Goal: Task Accomplishment & Management: Manage account settings

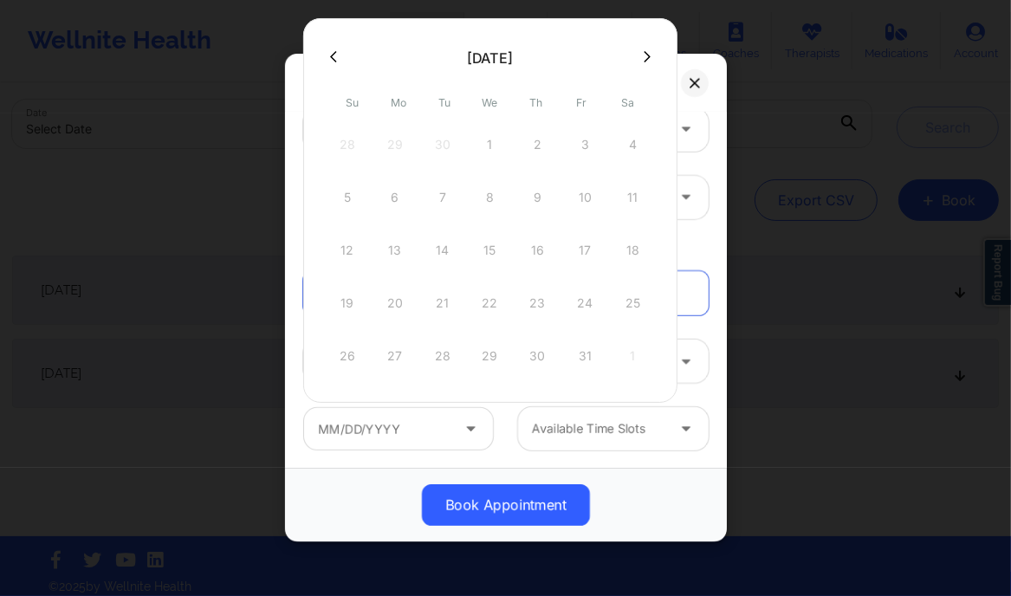
click at [697, 73] on button at bounding box center [695, 83] width 28 height 28
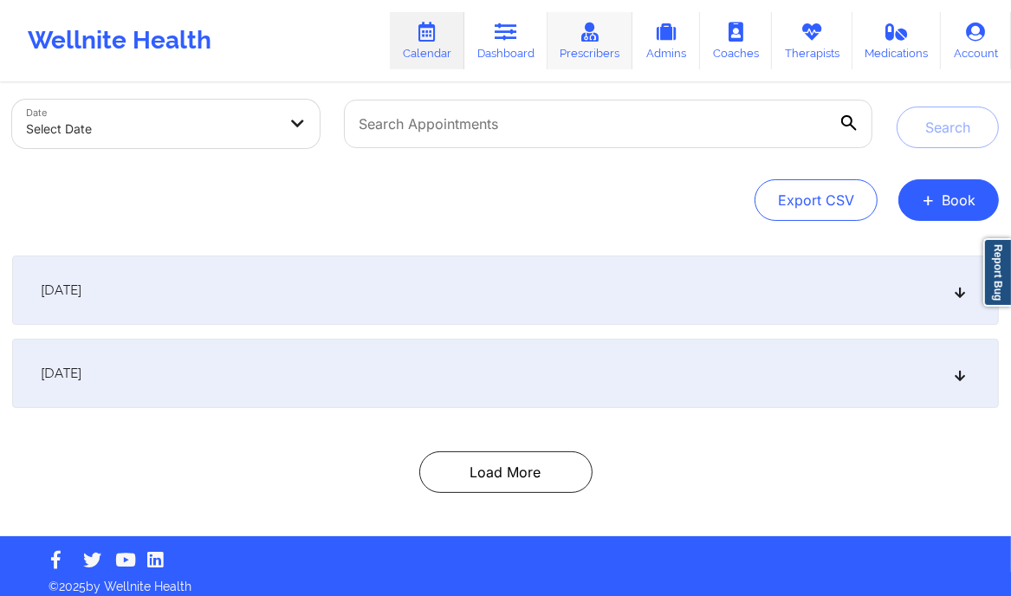
click at [582, 43] on link "Prescribers" at bounding box center [591, 40] width 86 height 57
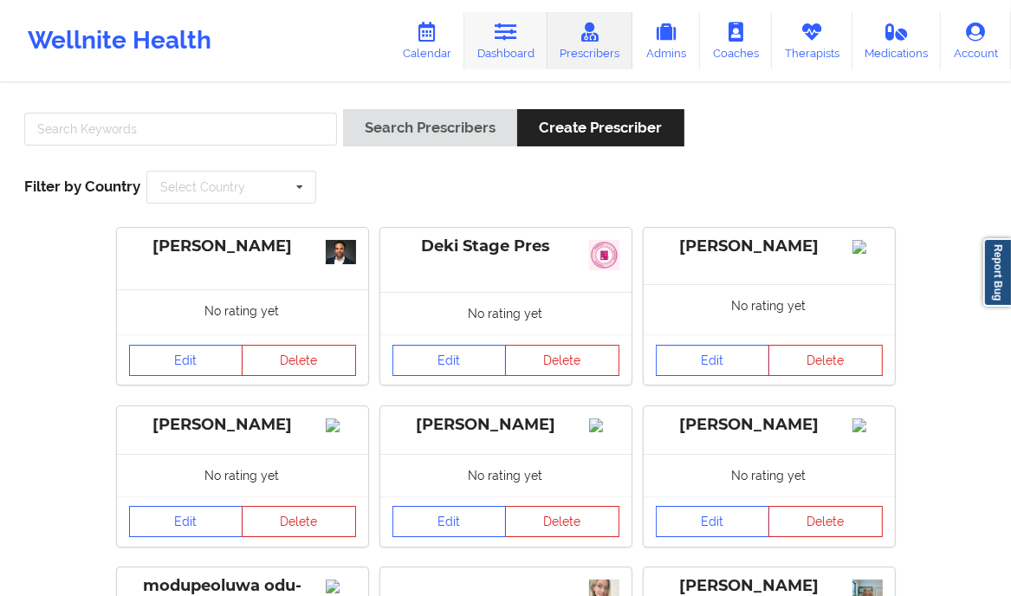
click at [513, 53] on link "Dashboard" at bounding box center [505, 40] width 83 height 57
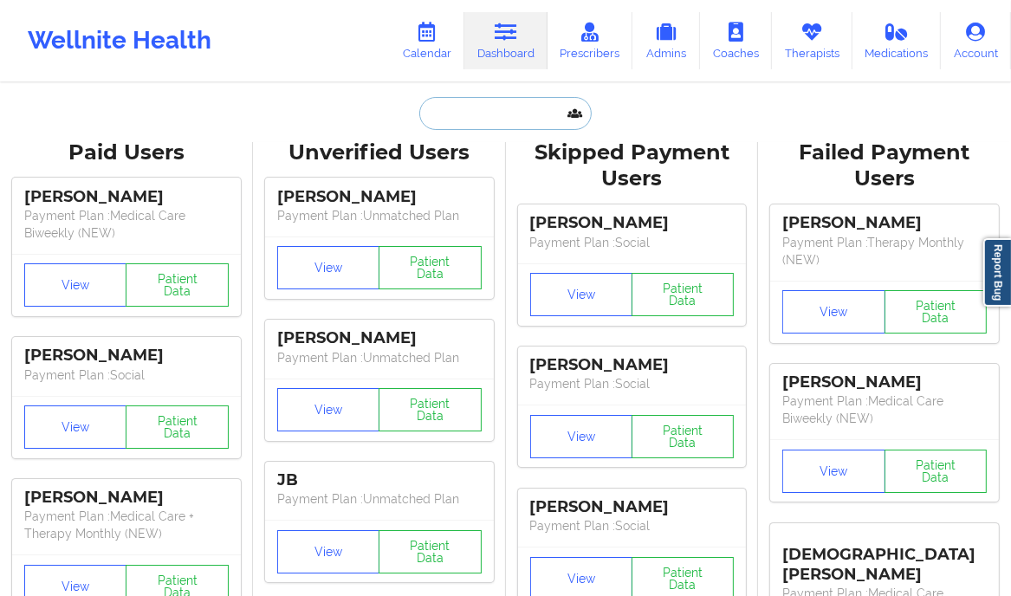
click at [454, 105] on input "text" at bounding box center [505, 113] width 172 height 33
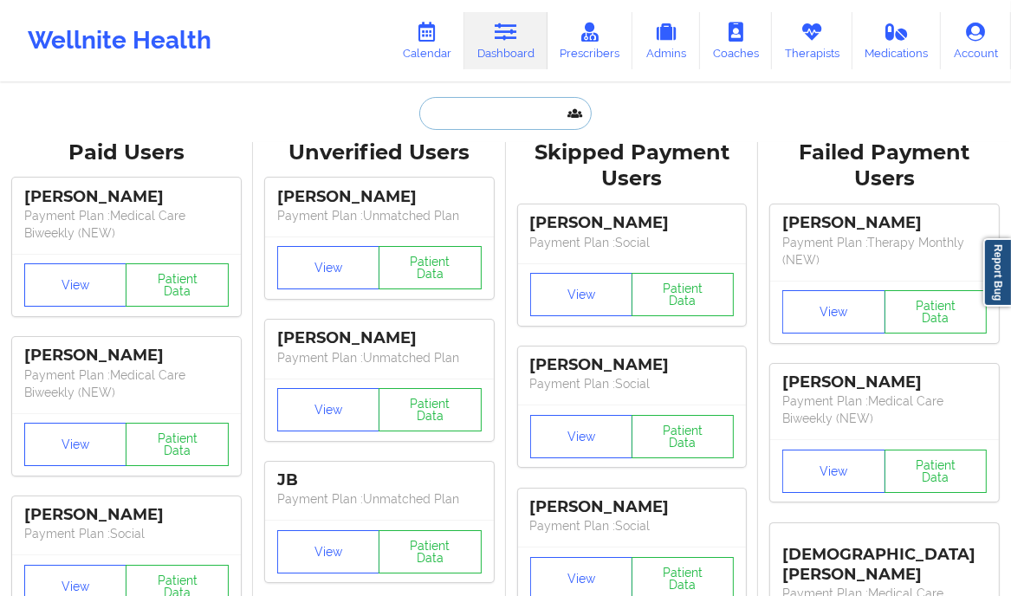
paste input "Elizabeth brizuela"
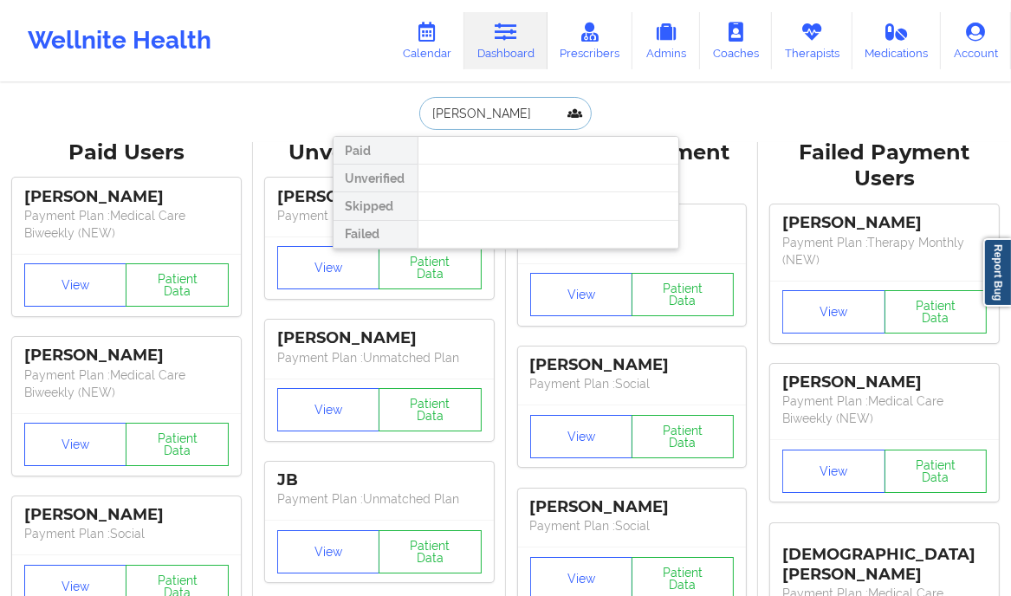
type input "Elizabeth brizuela"
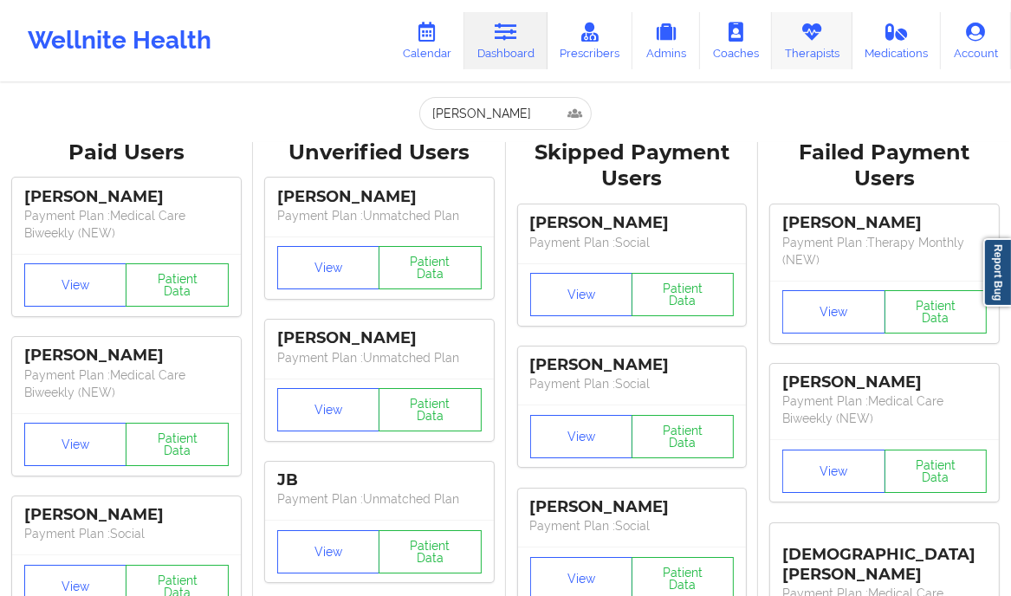
click at [813, 31] on icon at bounding box center [812, 32] width 23 height 19
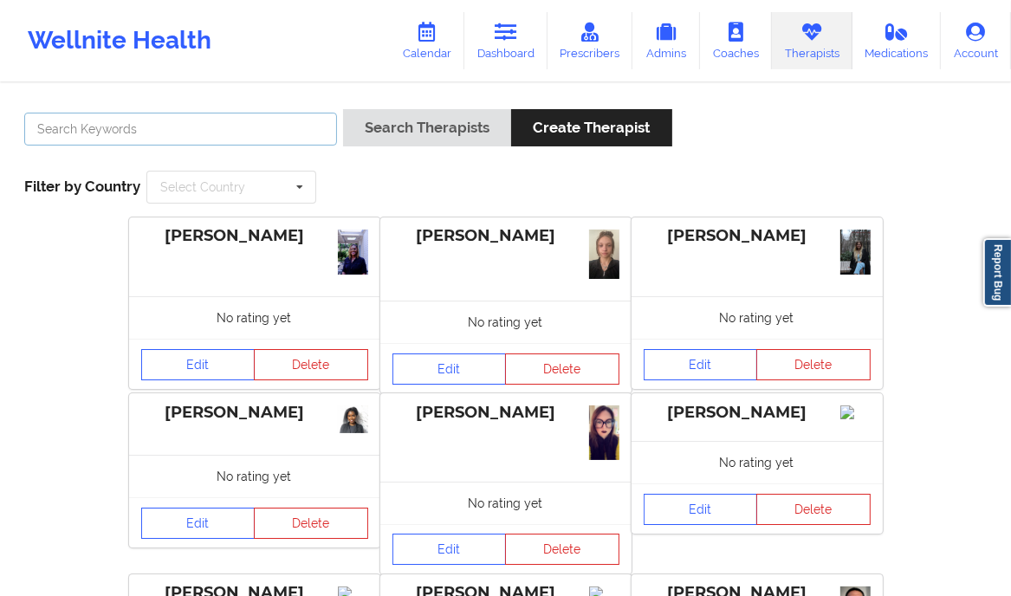
click at [219, 117] on input "text" at bounding box center [180, 129] width 313 height 33
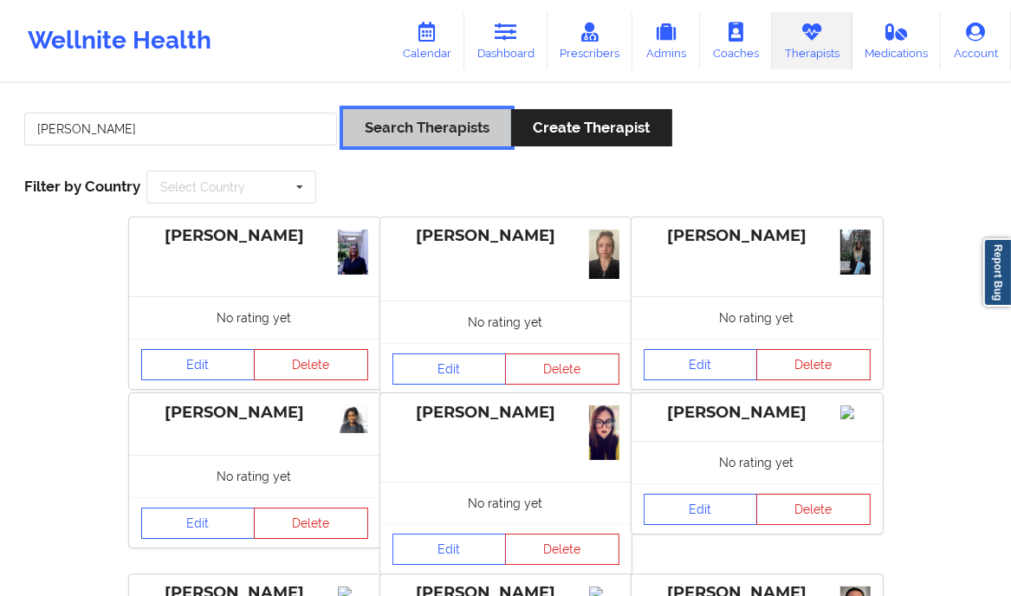
click at [443, 121] on button "Search Therapists" at bounding box center [427, 127] width 168 height 37
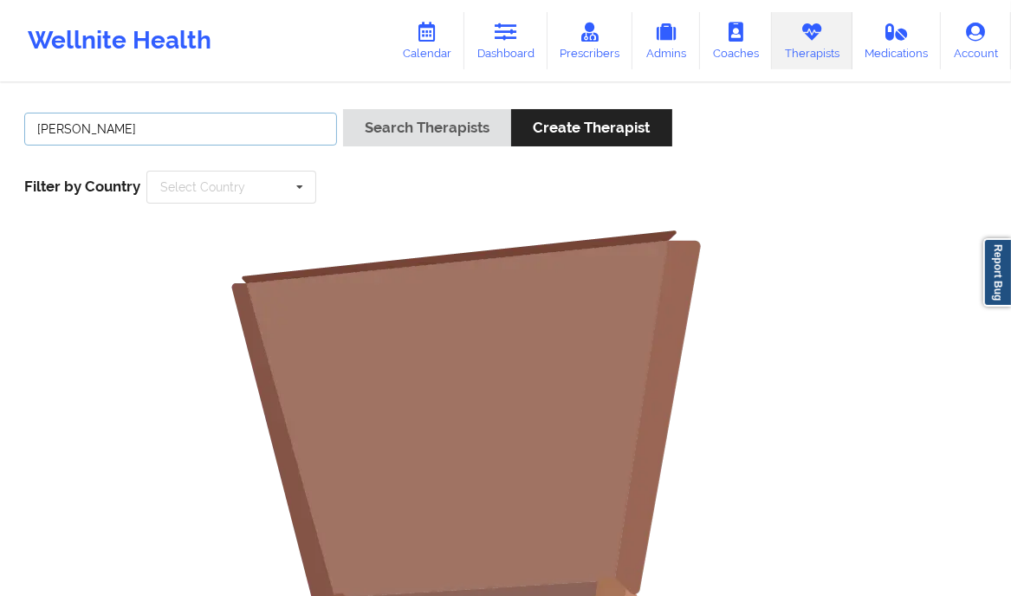
click at [121, 131] on input "brianna mclauglin" at bounding box center [180, 129] width 313 height 33
type input "brianna mclaughlin"
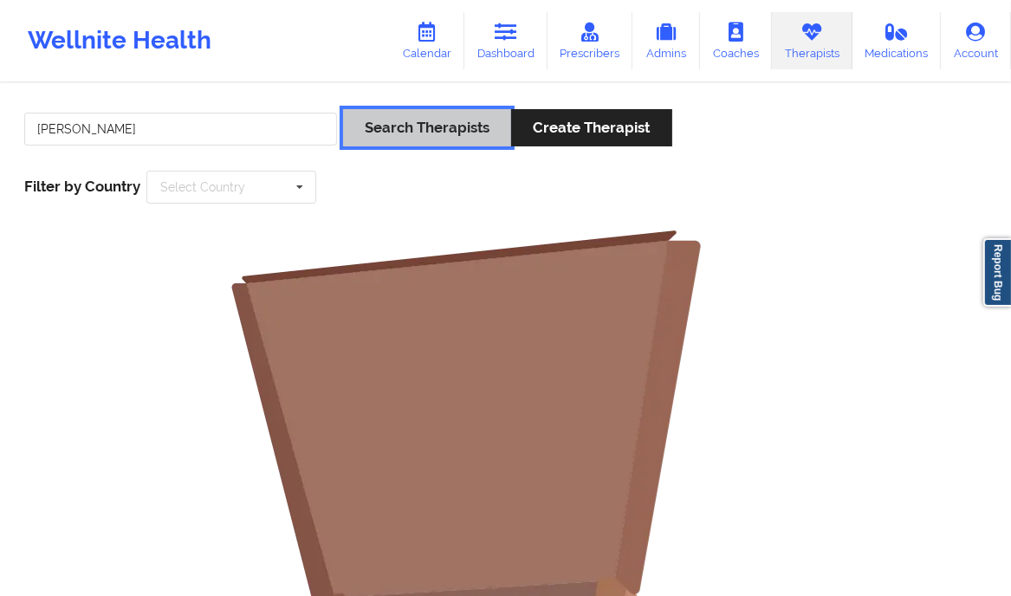
click at [432, 133] on button "Search Therapists" at bounding box center [427, 127] width 168 height 37
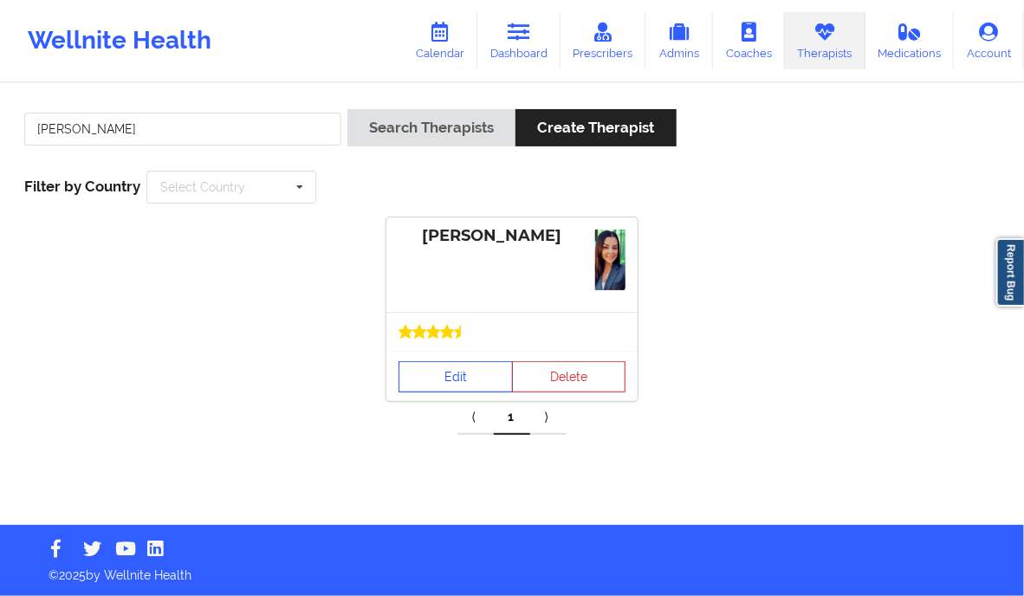
click at [441, 375] on link "Edit" at bounding box center [456, 376] width 114 height 31
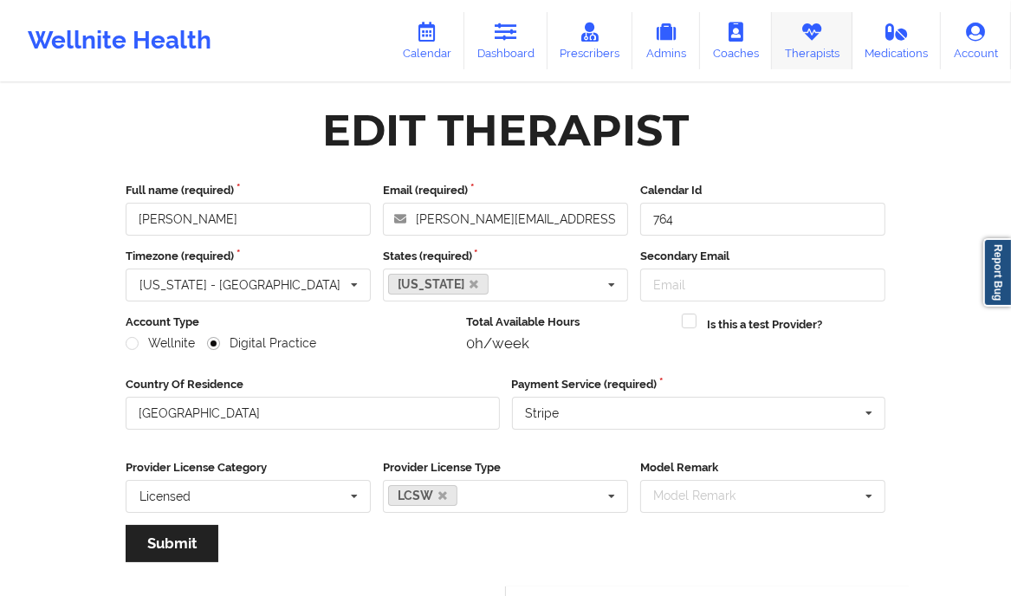
click at [824, 48] on link "Therapists" at bounding box center [812, 40] width 81 height 57
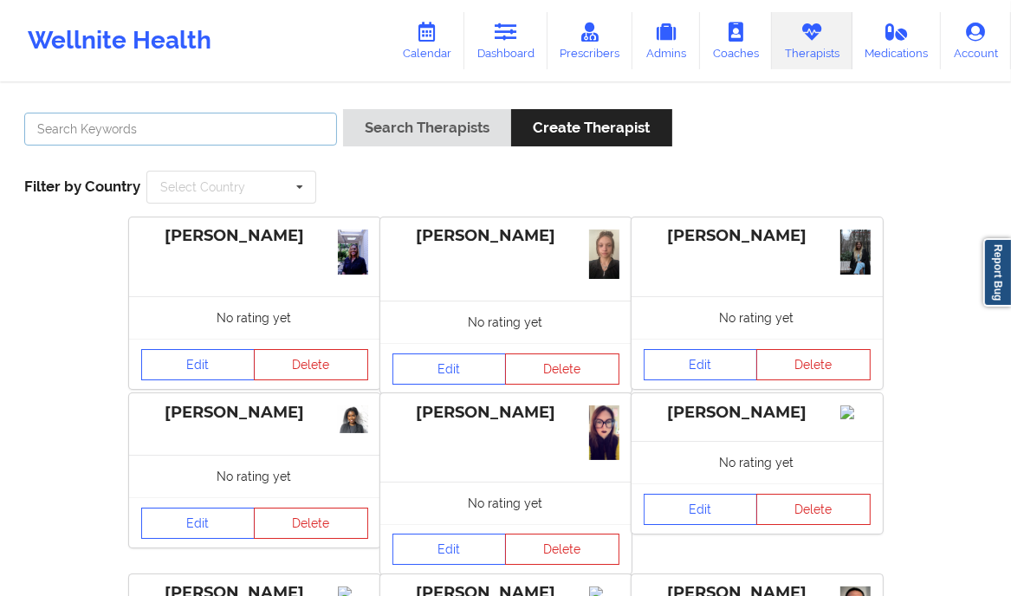
click at [216, 136] on input "text" at bounding box center [180, 129] width 313 height 33
click at [183, 129] on input "text" at bounding box center [180, 129] width 313 height 33
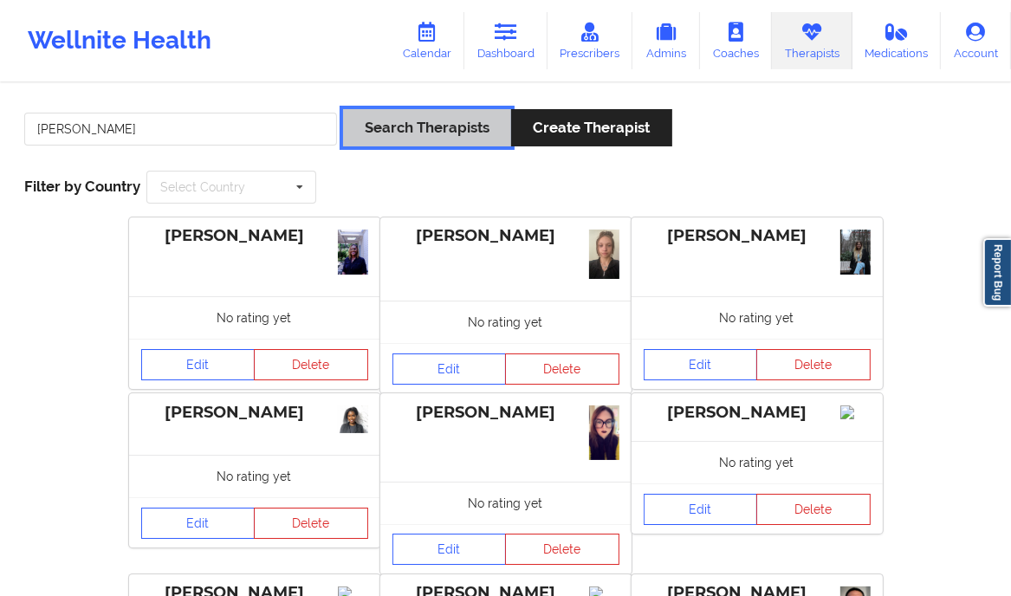
click at [457, 132] on button "Search Therapists" at bounding box center [427, 127] width 168 height 37
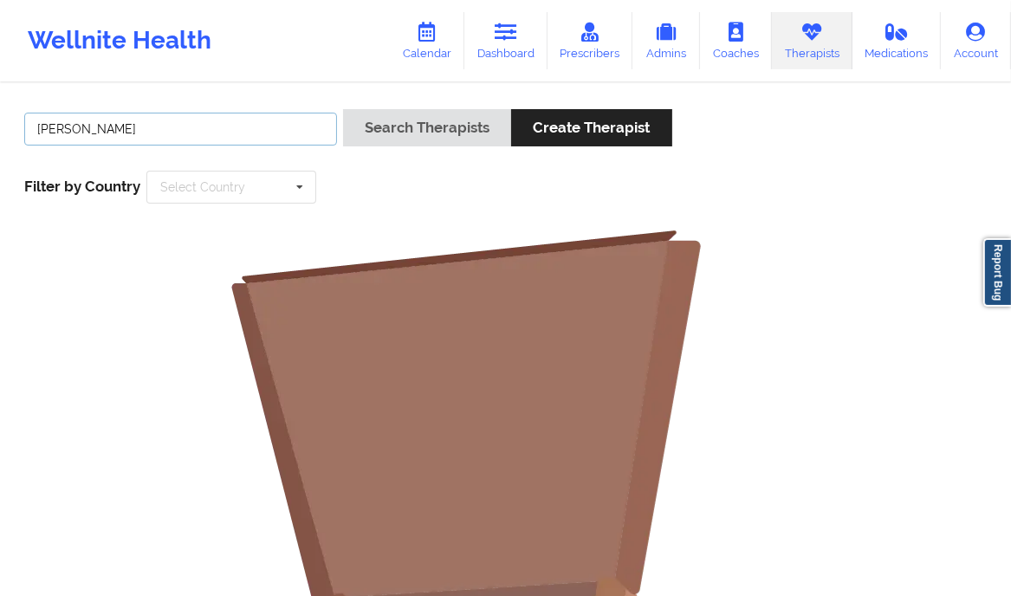
click at [125, 131] on input "brianna mclauglin" at bounding box center [180, 129] width 313 height 33
type input "brianna mclaughlin"
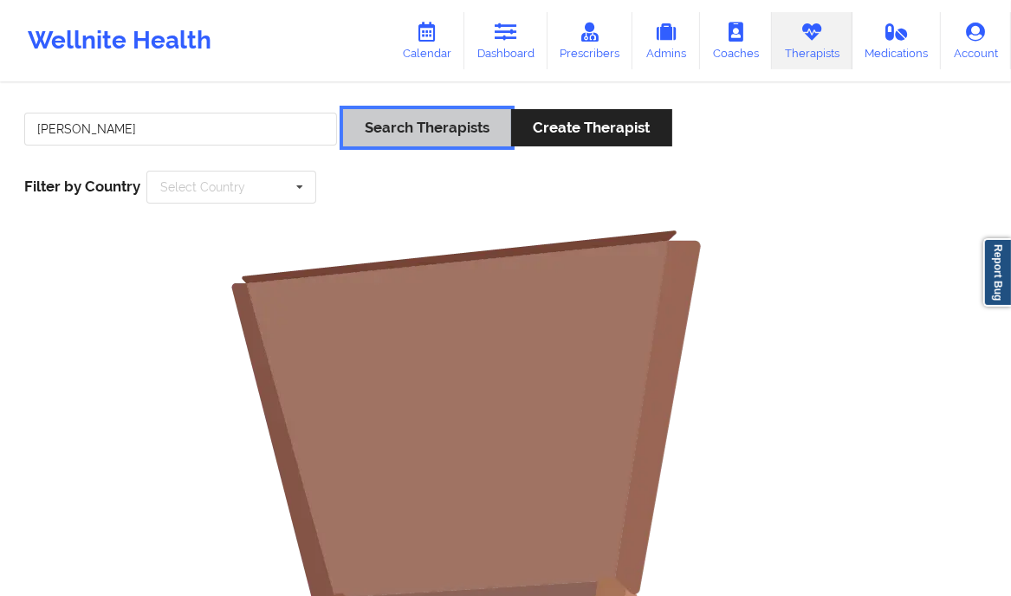
click at [449, 135] on button "Search Therapists" at bounding box center [427, 127] width 168 height 37
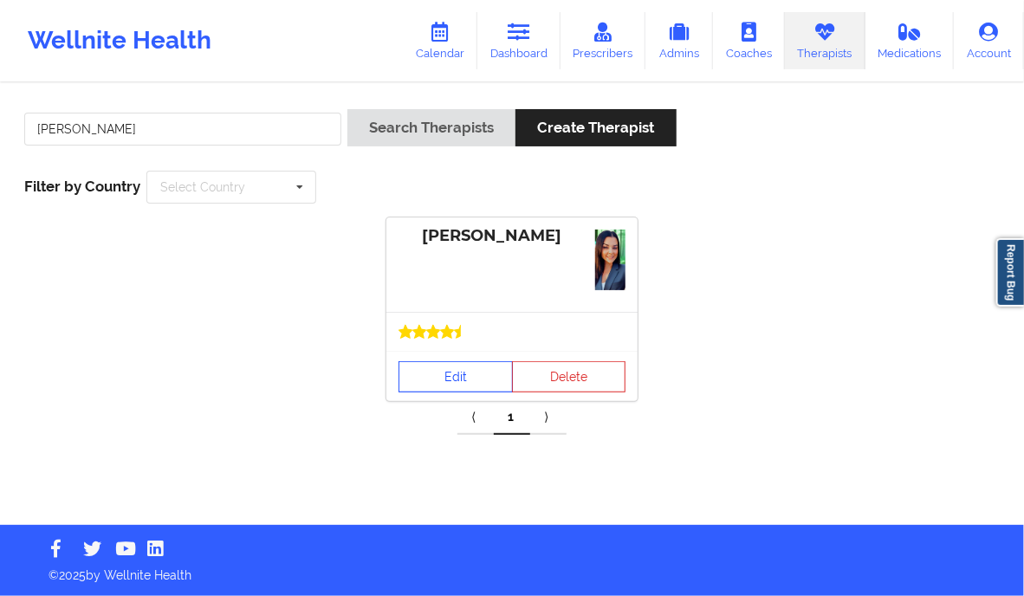
click at [459, 366] on link "Edit" at bounding box center [456, 376] width 114 height 31
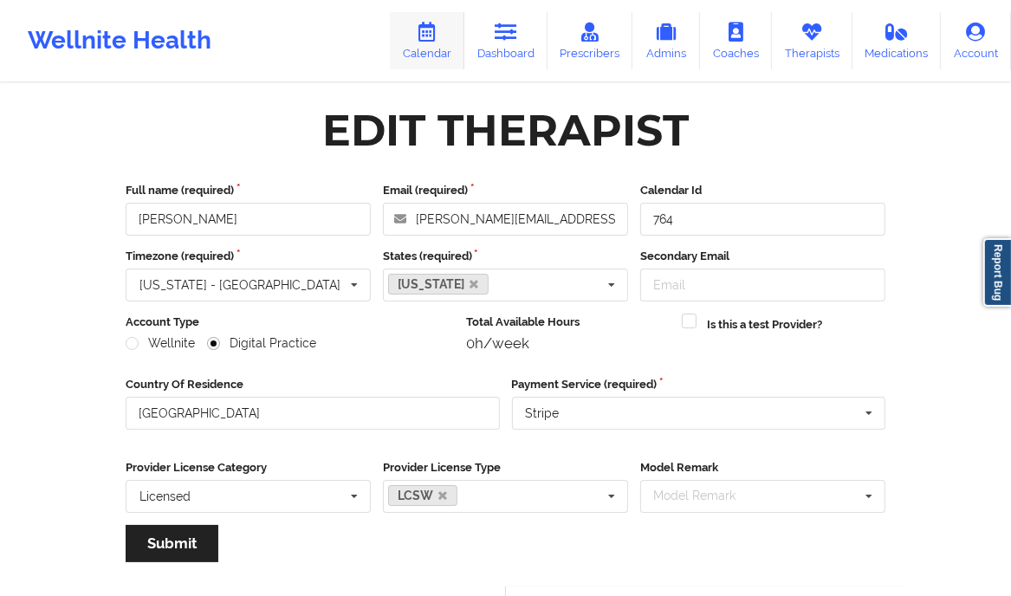
click at [445, 37] on link "Calendar" at bounding box center [427, 40] width 75 height 57
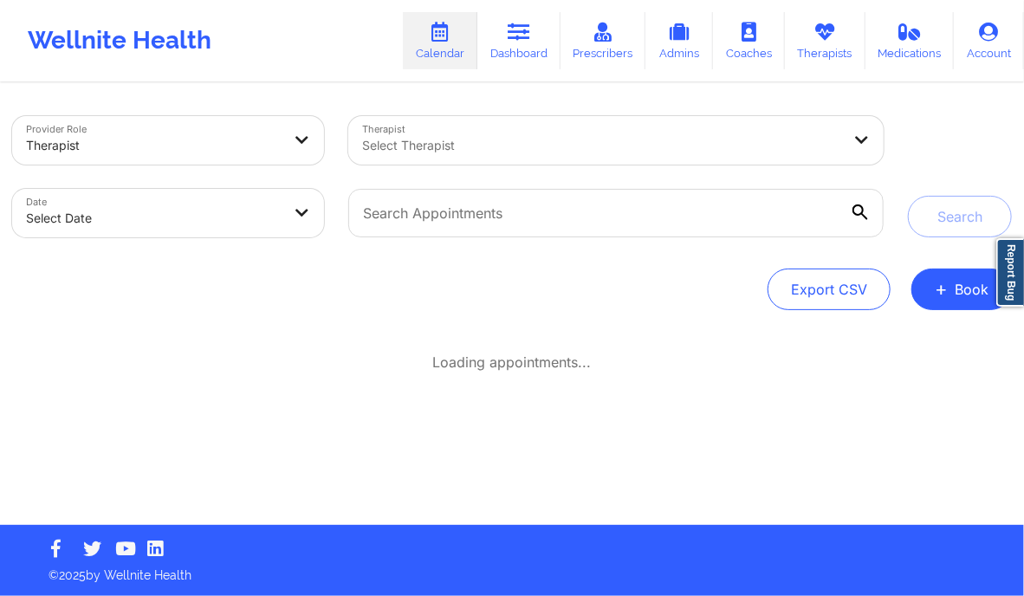
click at [433, 143] on div at bounding box center [601, 145] width 479 height 21
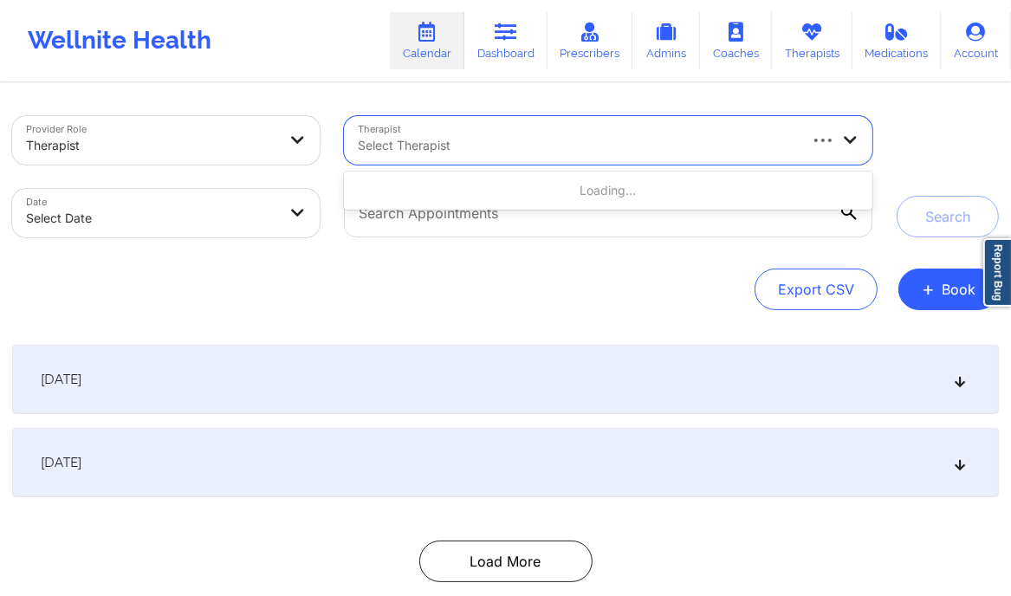
paste input "Eula Green"
click at [366, 143] on input "Eula Green" at bounding box center [390, 145] width 64 height 17
type input "E'ula Green"
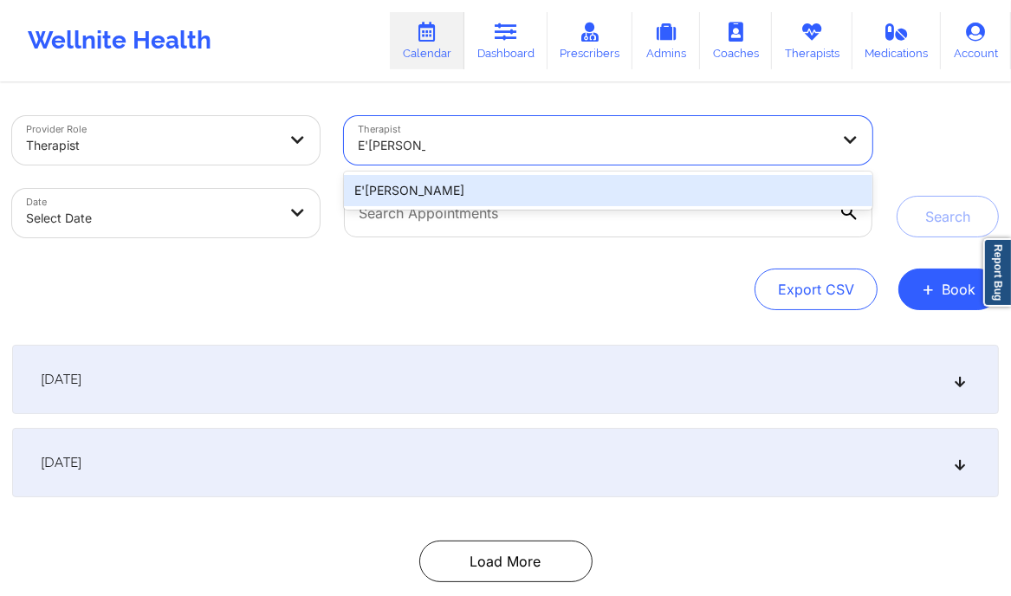
click at [422, 185] on div "E'ula Green" at bounding box center [608, 190] width 528 height 31
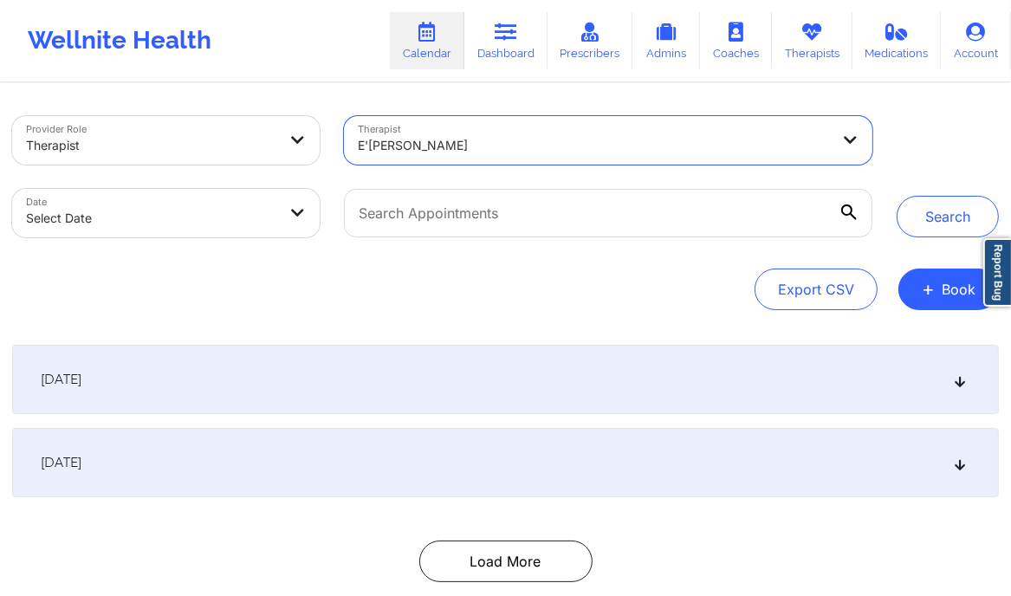
select select "2025-8"
select select "2025-9"
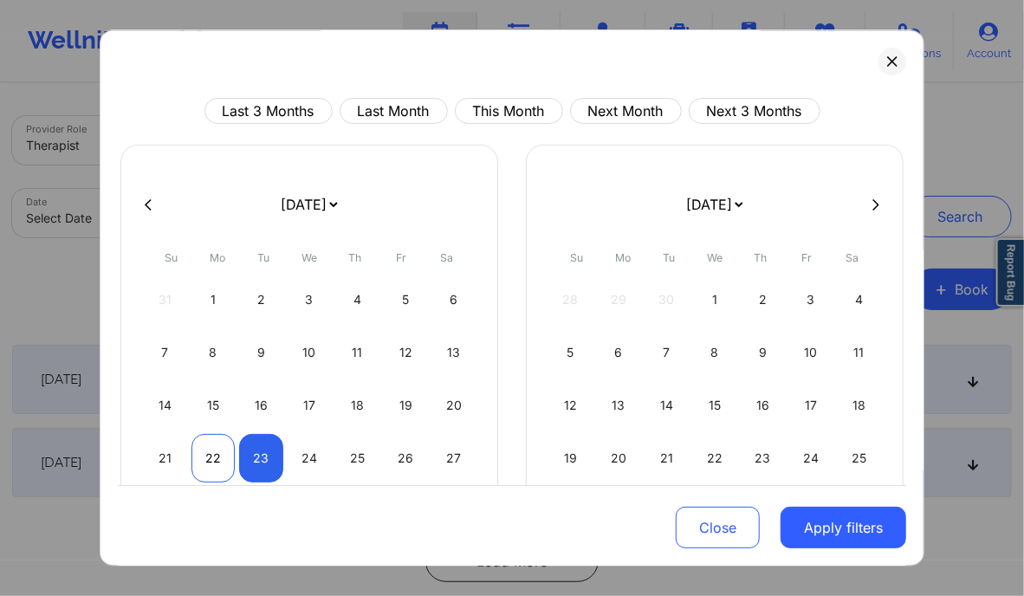
click at [204, 468] on div "22" at bounding box center [213, 458] width 44 height 49
select select "2025-8"
select select "2025-9"
select select "2025-8"
select select "2025-9"
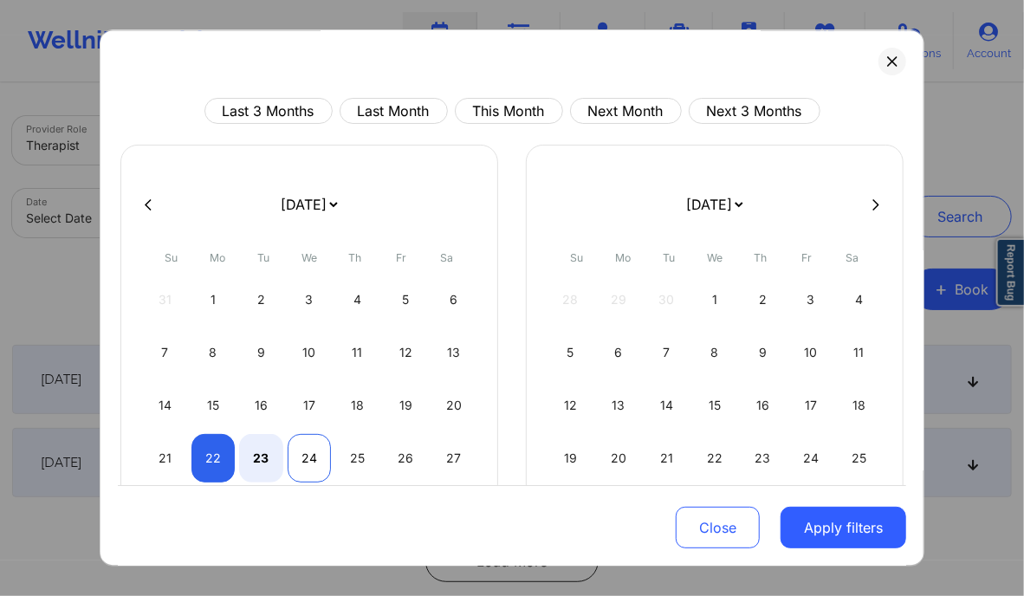
select select "2025-8"
select select "2025-9"
select select "2025-8"
select select "2025-9"
click at [353, 448] on div "25" at bounding box center [357, 458] width 44 height 49
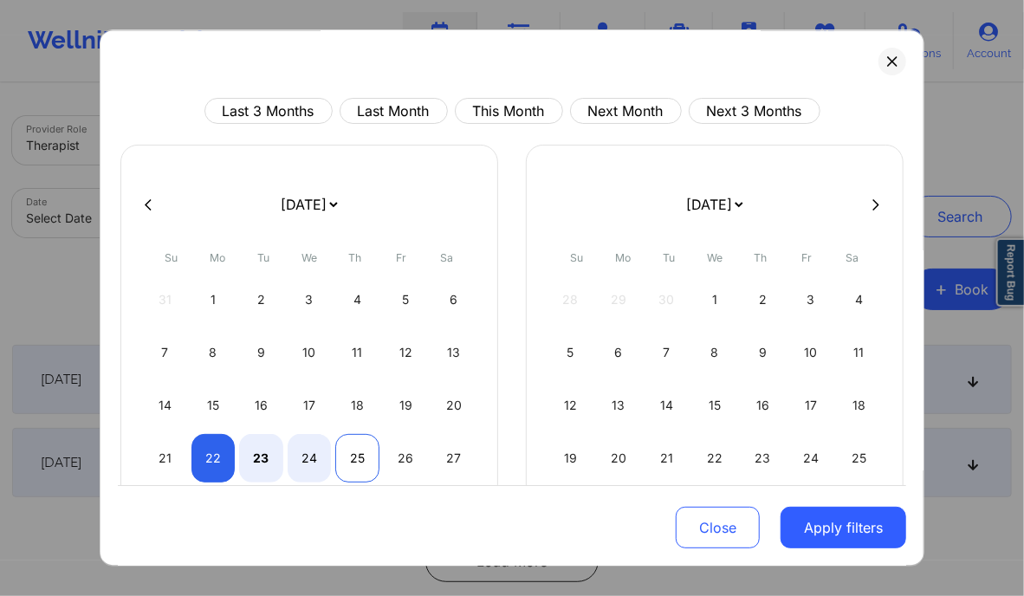
select select "2025-8"
select select "2025-9"
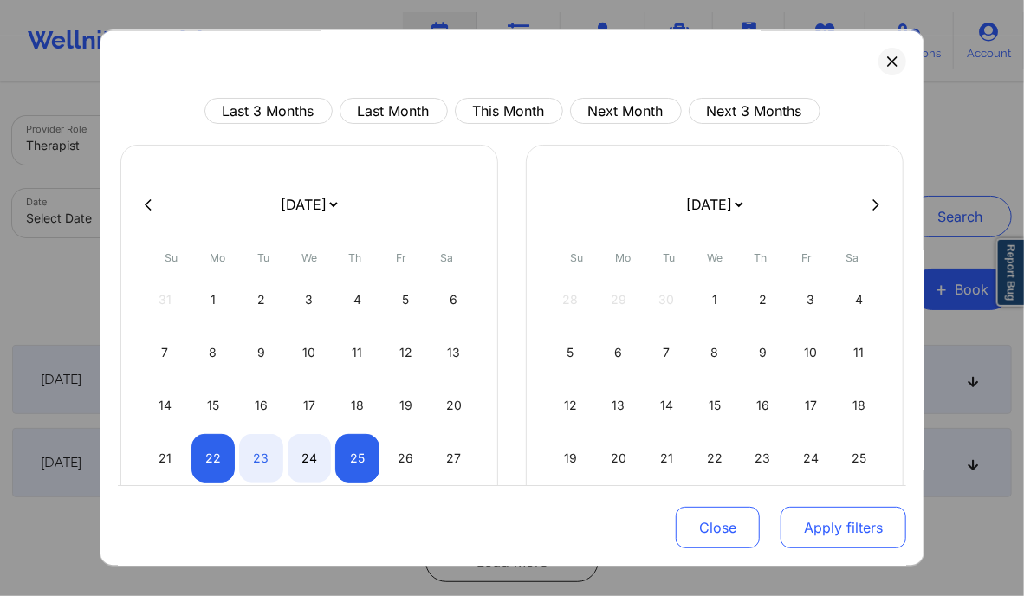
click at [827, 522] on button "Apply filters" at bounding box center [844, 528] width 126 height 42
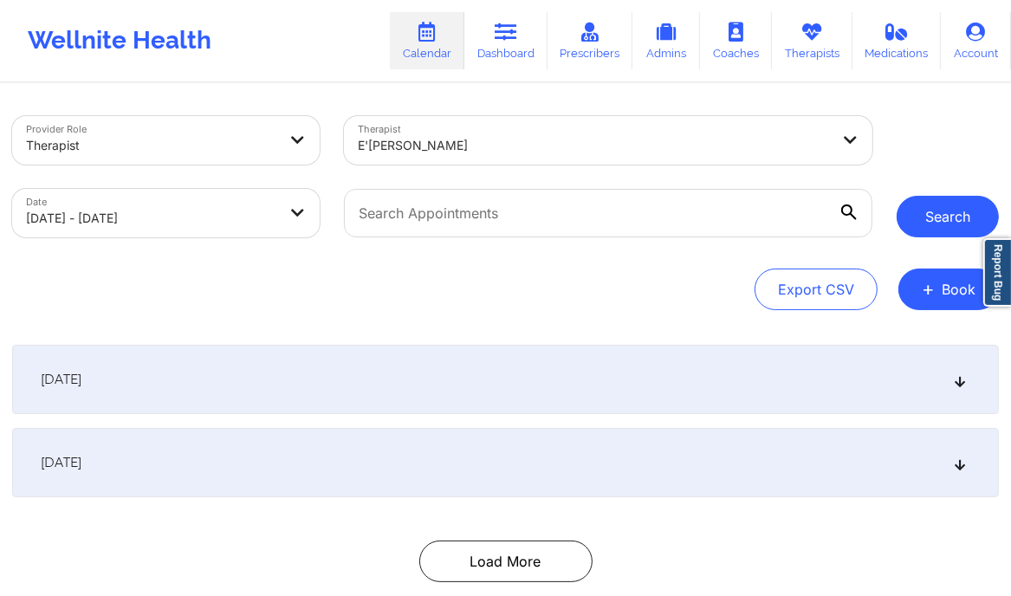
click at [950, 214] on button "Search" at bounding box center [948, 217] width 102 height 42
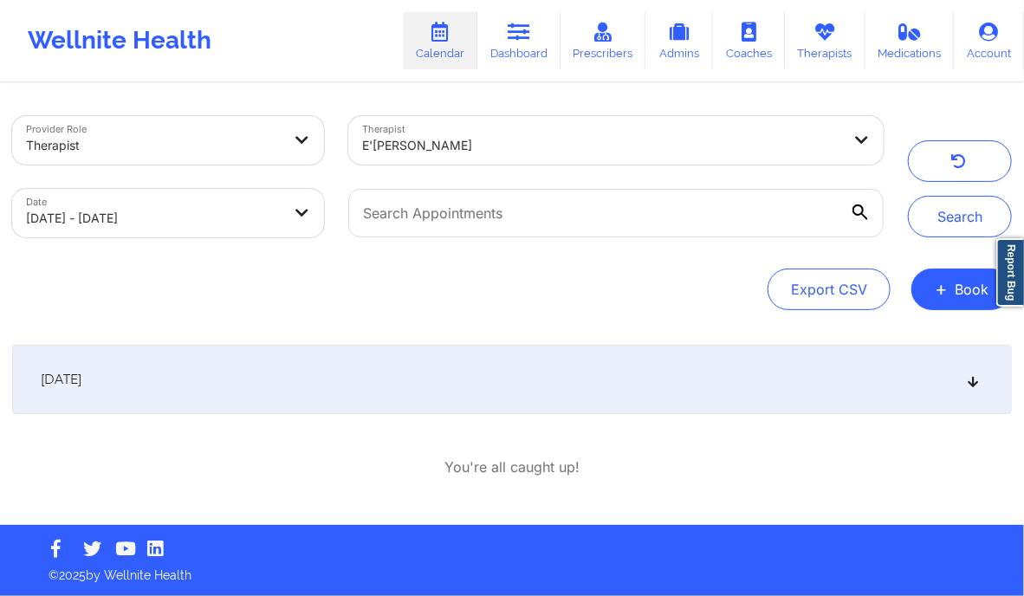
click at [730, 379] on div "[DATE]" at bounding box center [512, 379] width 1000 height 69
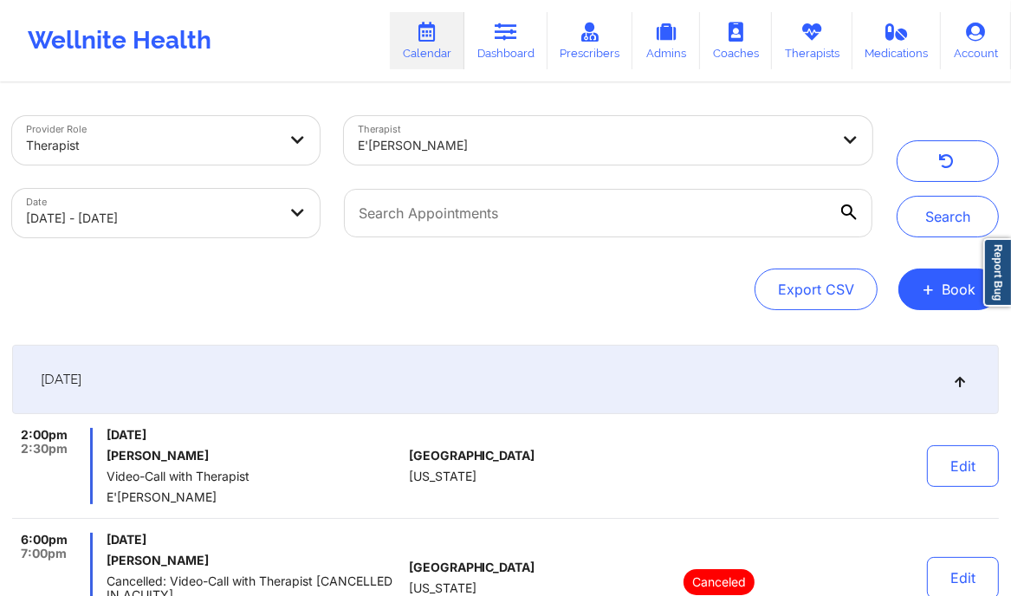
scroll to position [204, 0]
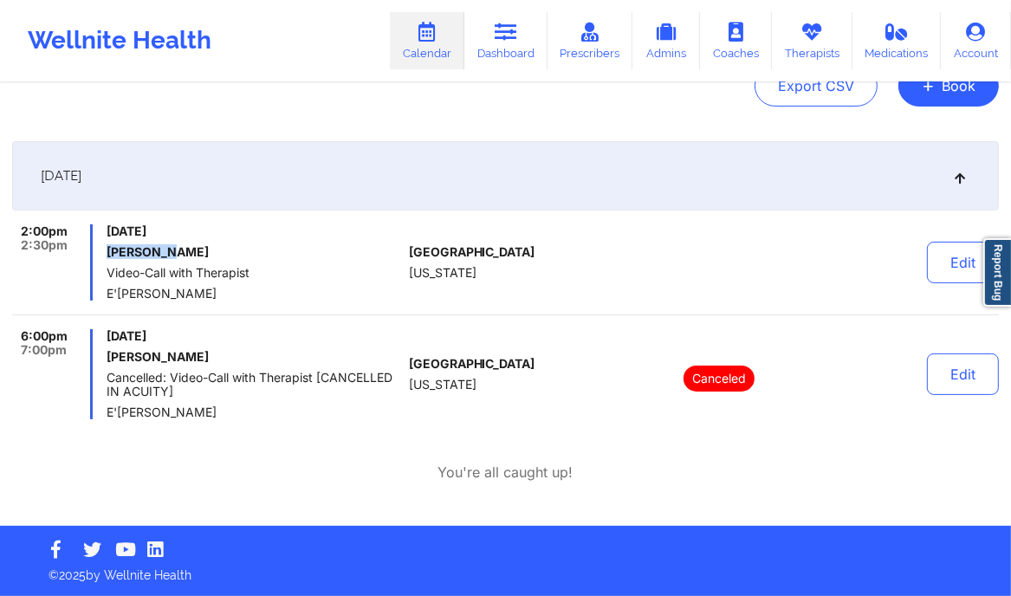
drag, startPoint x: 177, startPoint y: 254, endPoint x: 110, endPoint y: 252, distance: 66.7
click at [110, 252] on h6 "Megan Ash" at bounding box center [254, 252] width 295 height 14
copy h6 "Megan Ash"
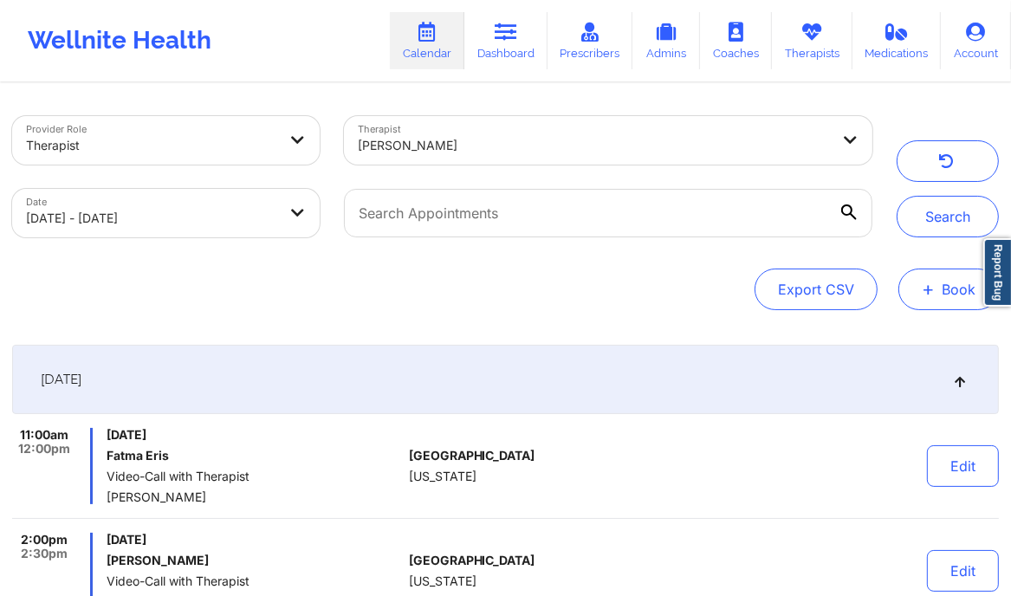
click at [933, 293] on span "+" at bounding box center [928, 289] width 13 height 10
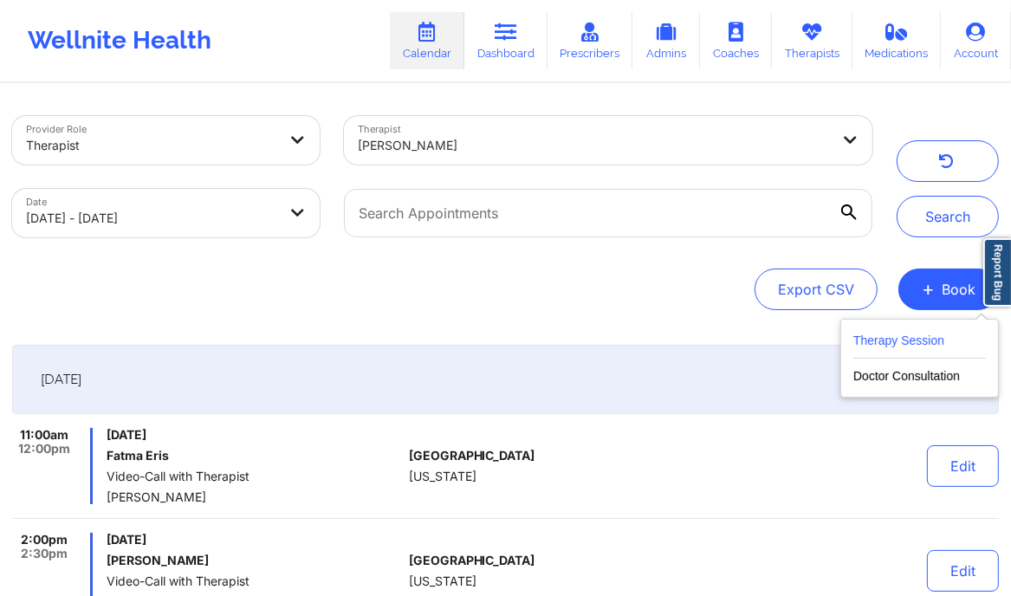
click at [928, 335] on button "Therapy Session" at bounding box center [919, 344] width 133 height 29
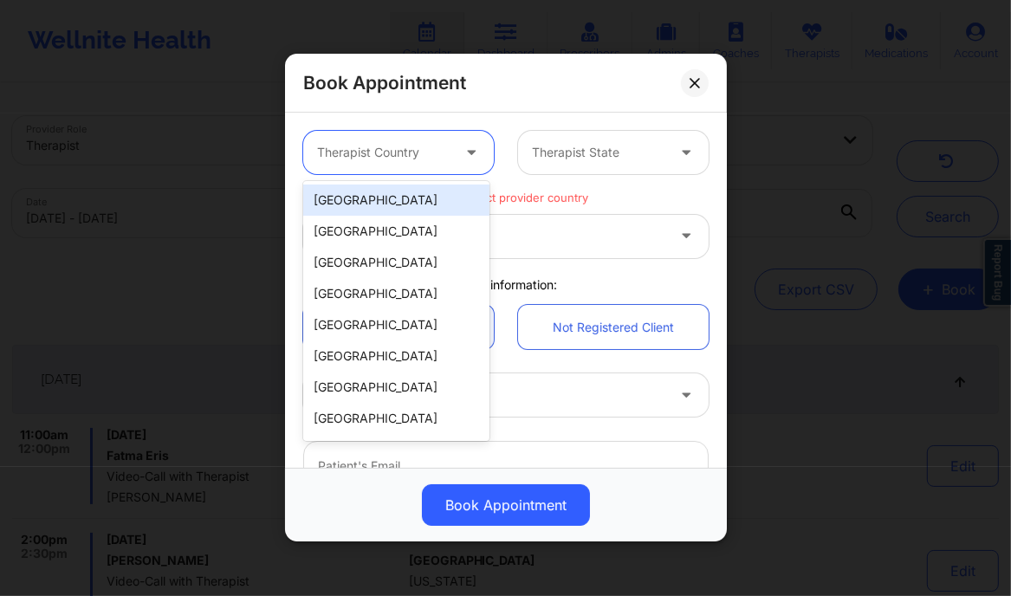
click at [436, 146] on div at bounding box center [383, 153] width 133 height 21
click at [395, 203] on div "[GEOGRAPHIC_DATA]" at bounding box center [396, 200] width 186 height 31
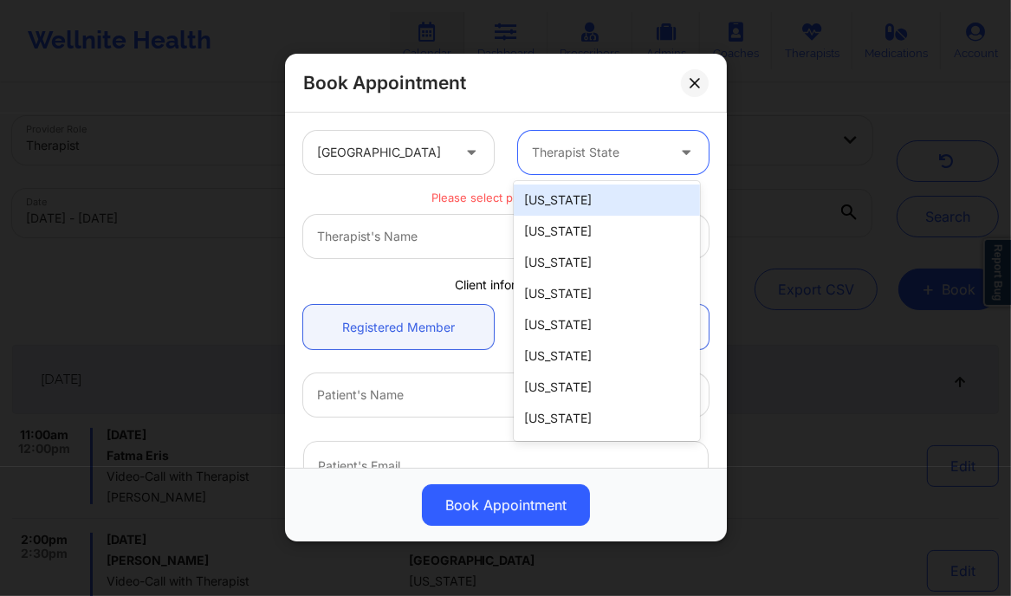
click at [610, 144] on div at bounding box center [598, 153] width 133 height 21
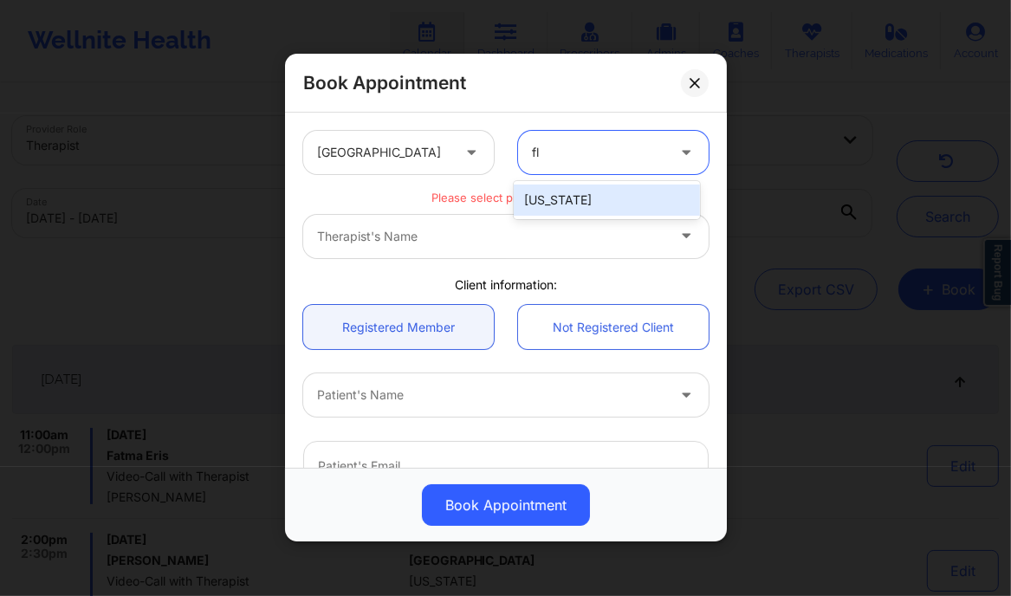
type input "flo"
click at [579, 201] on div "[US_STATE]" at bounding box center [607, 200] width 186 height 31
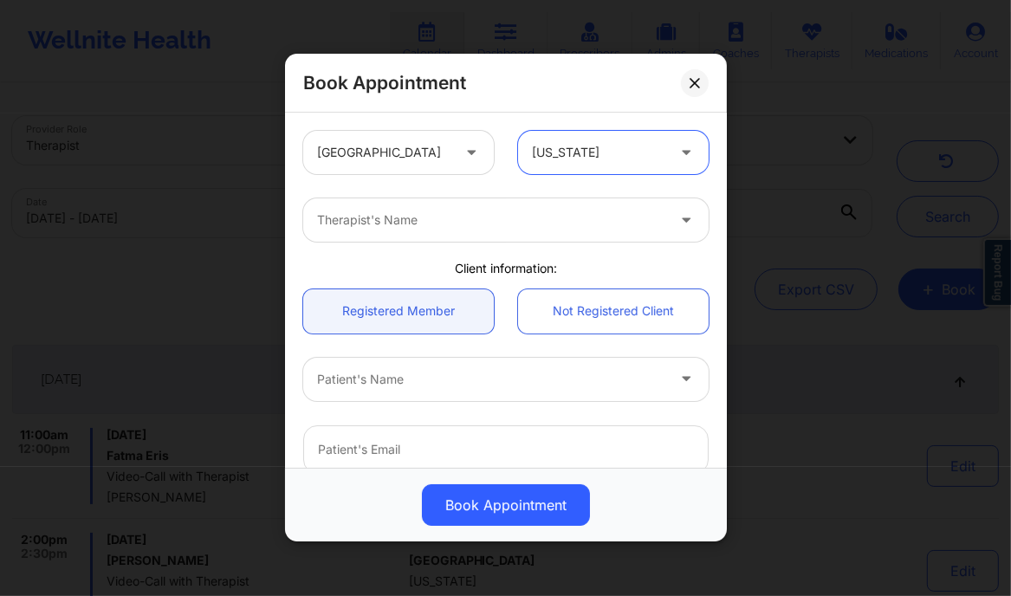
click at [533, 225] on div at bounding box center [491, 221] width 348 height 21
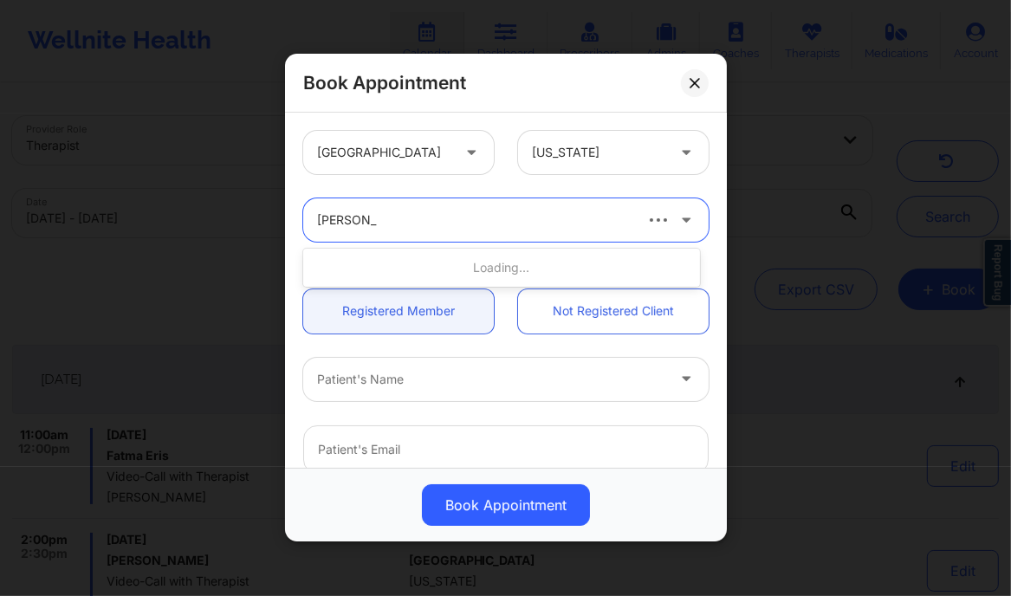
type input "[PERSON_NAME]"
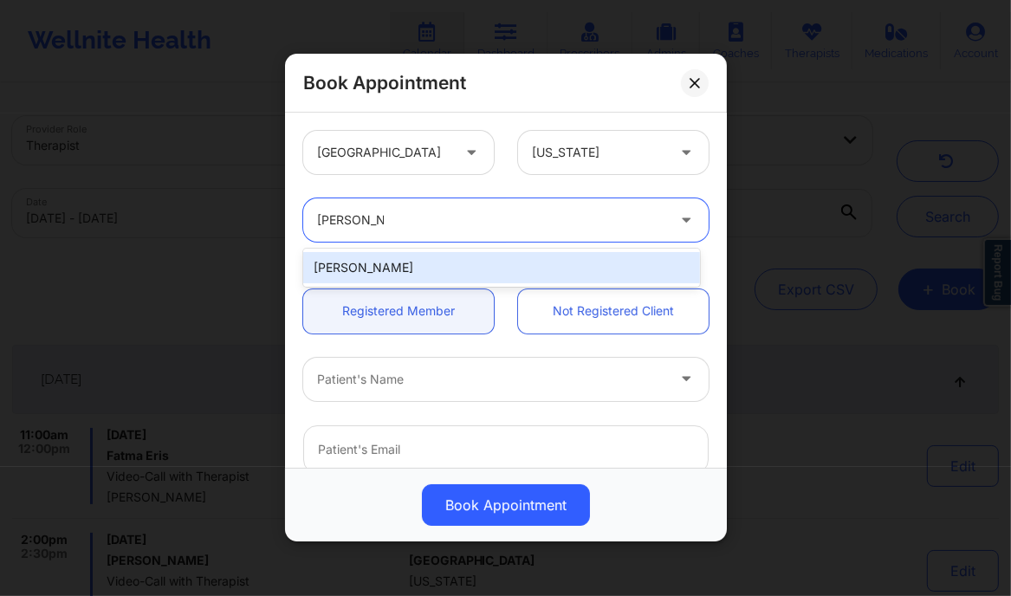
click at [419, 263] on div "[PERSON_NAME]" at bounding box center [501, 267] width 397 height 31
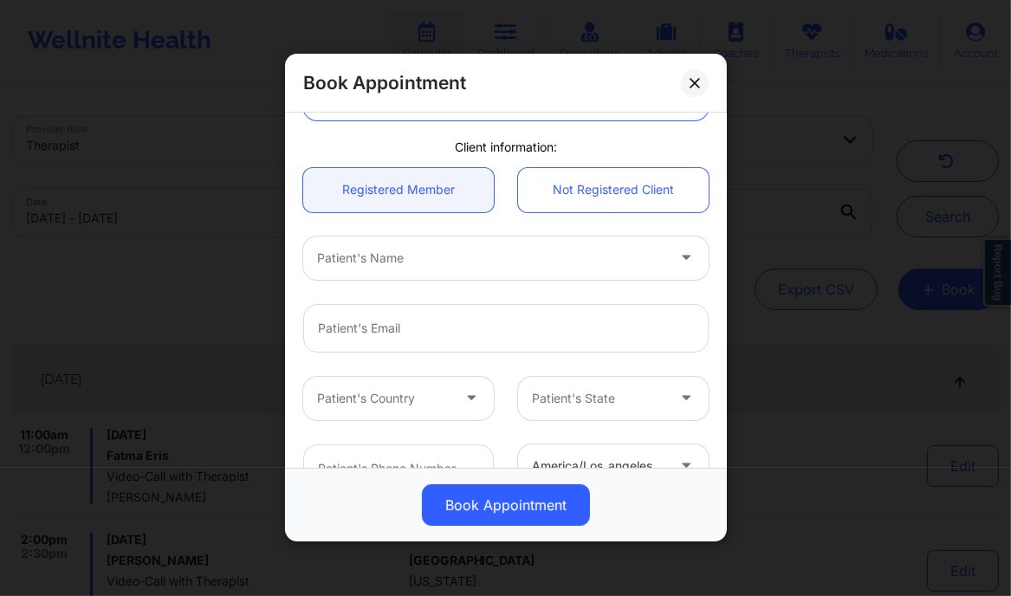
scroll to position [134, 0]
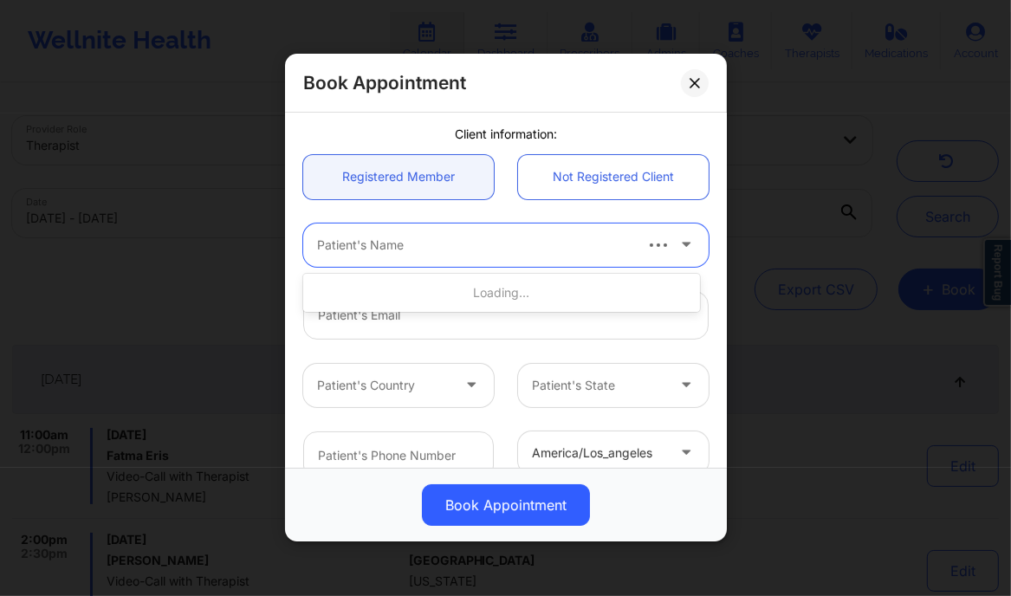
click at [423, 240] on div at bounding box center [474, 245] width 314 height 21
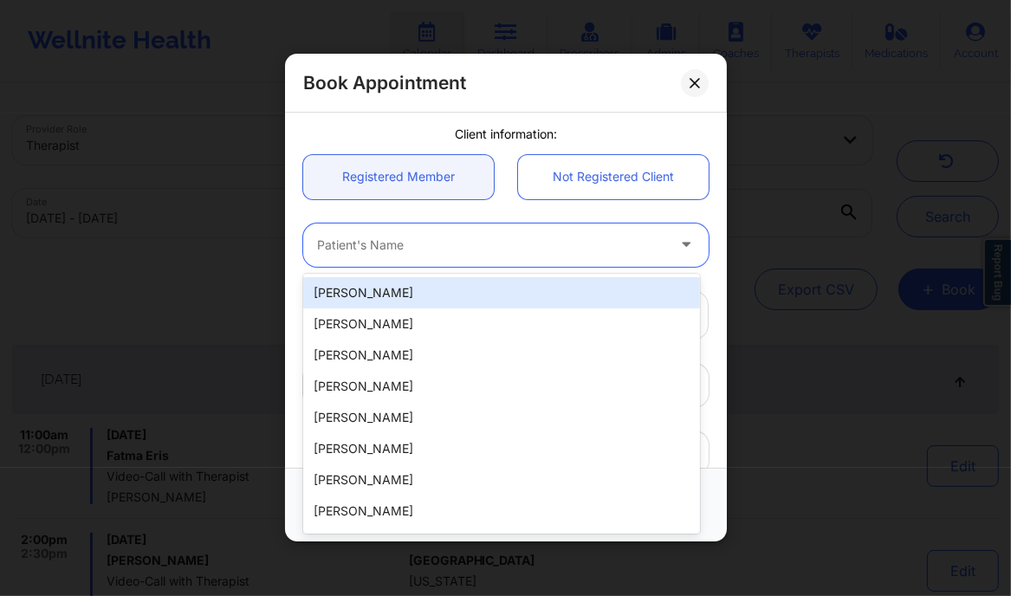
paste input "[PERSON_NAME] [PERSON_NAME]"
type input "[PERSON_NAME] [PERSON_NAME]"
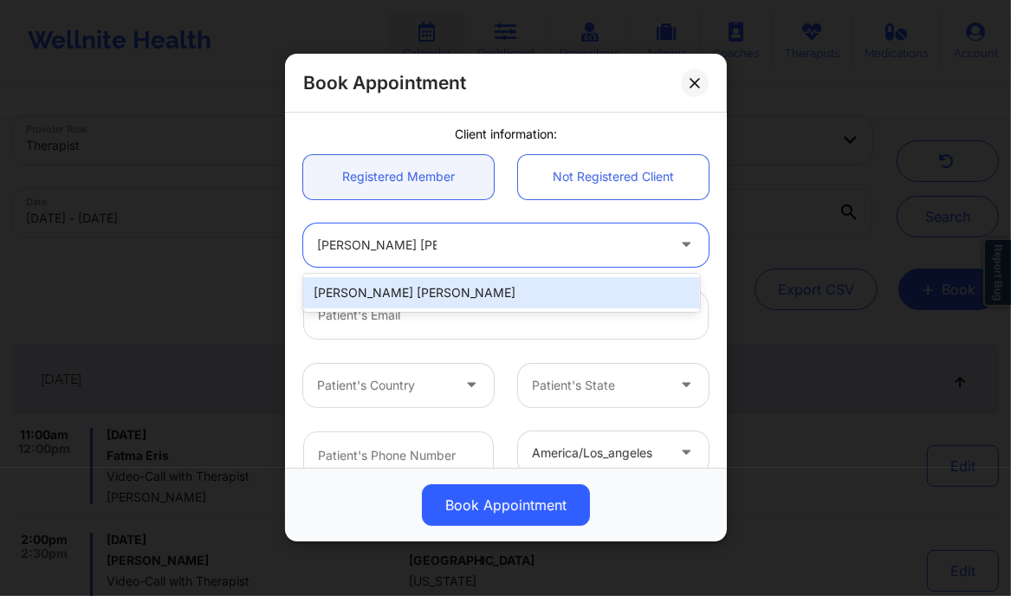
click at [461, 293] on div "[PERSON_NAME] [PERSON_NAME]" at bounding box center [501, 292] width 397 height 31
type input "[EMAIL_ADDRESS][DOMAIN_NAME]"
type input "[PHONE_NUMBER]"
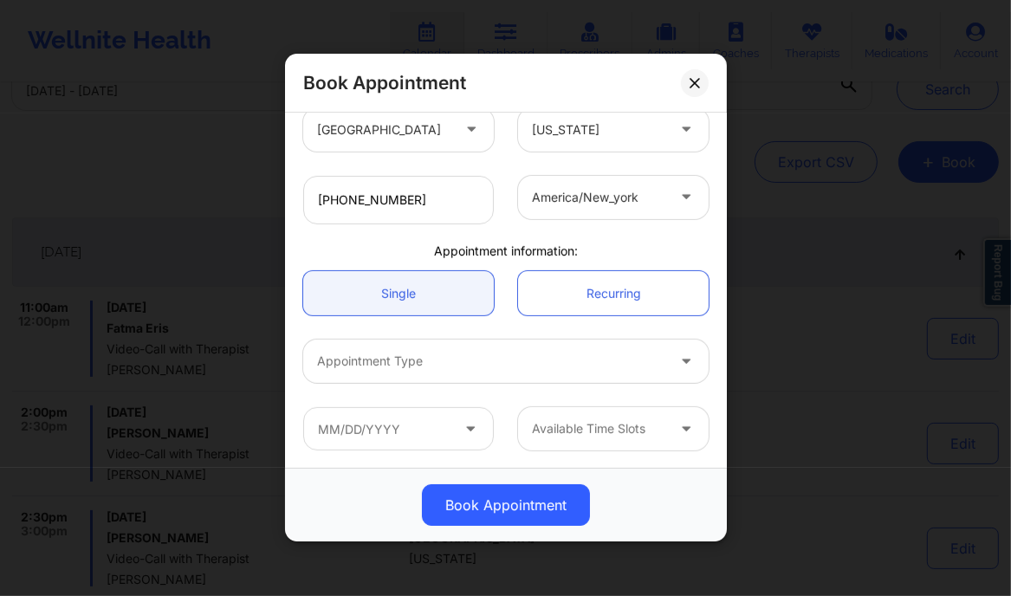
scroll to position [128, 0]
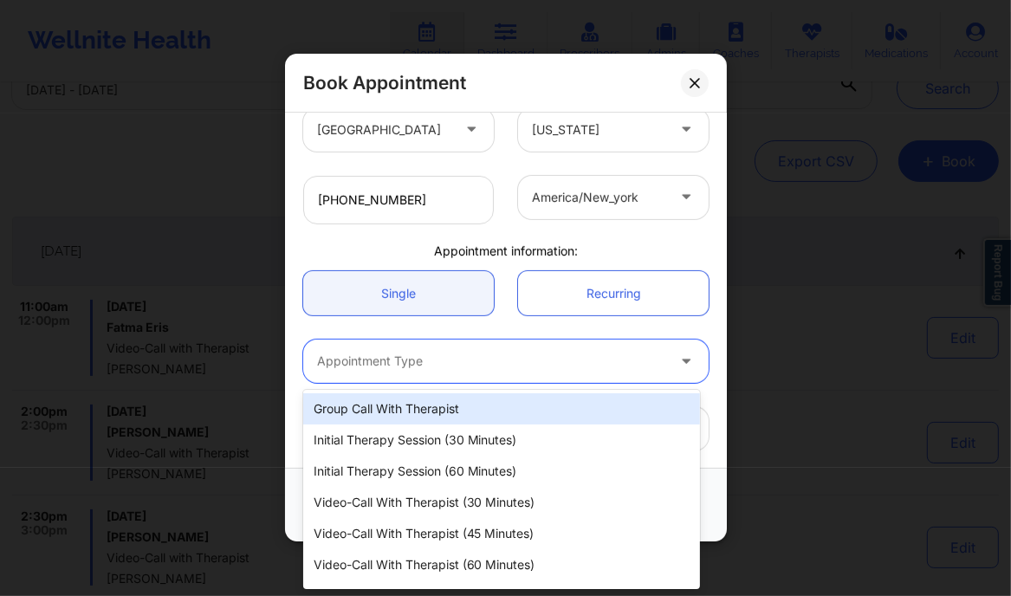
click at [409, 363] on div at bounding box center [491, 362] width 348 height 21
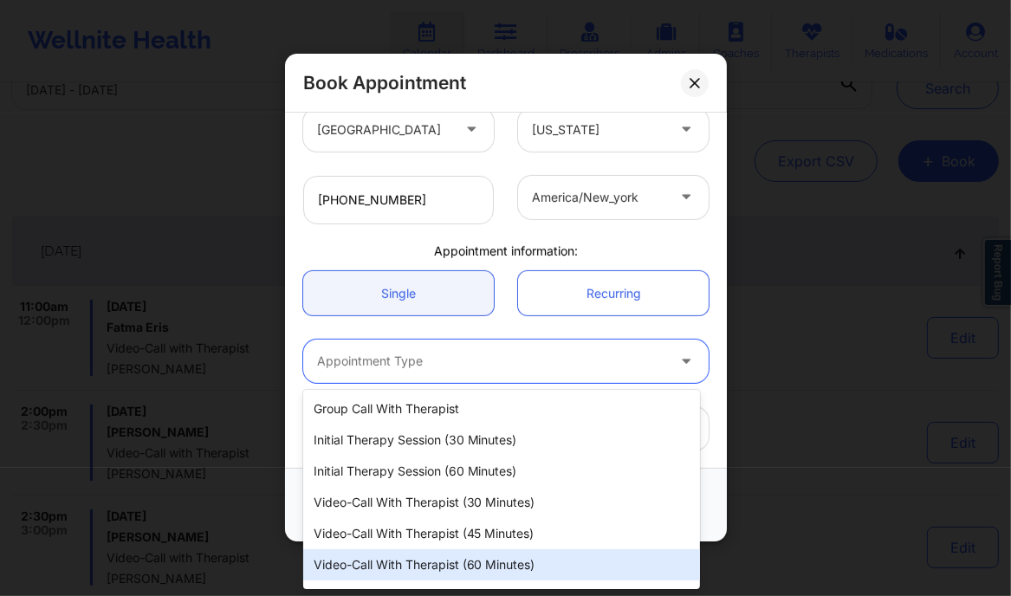
click at [454, 563] on div "Video-Call with Therapist (60 minutes)" at bounding box center [501, 564] width 397 height 31
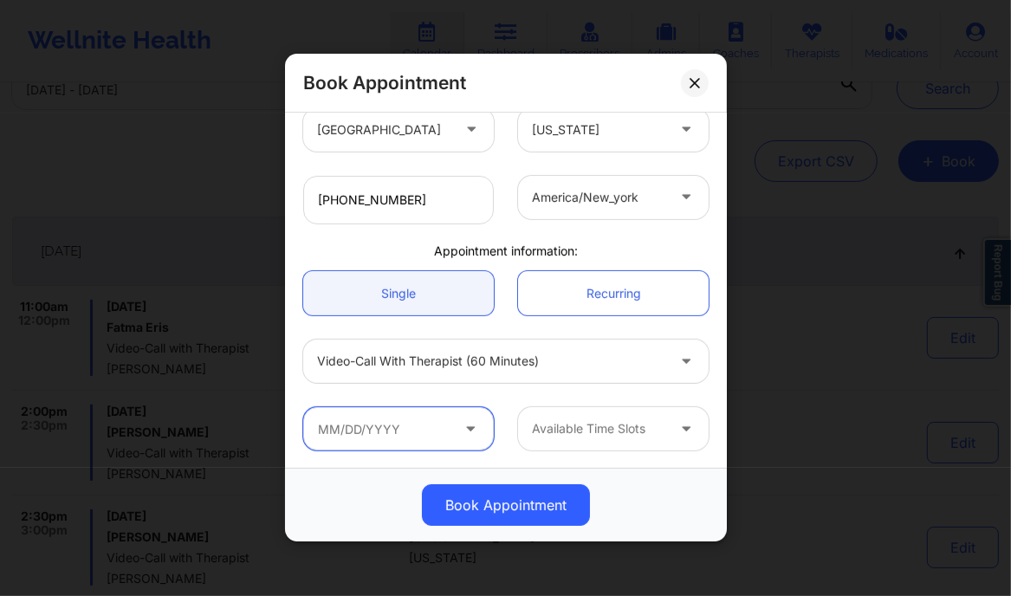
click at [450, 431] on input "text" at bounding box center [398, 428] width 191 height 43
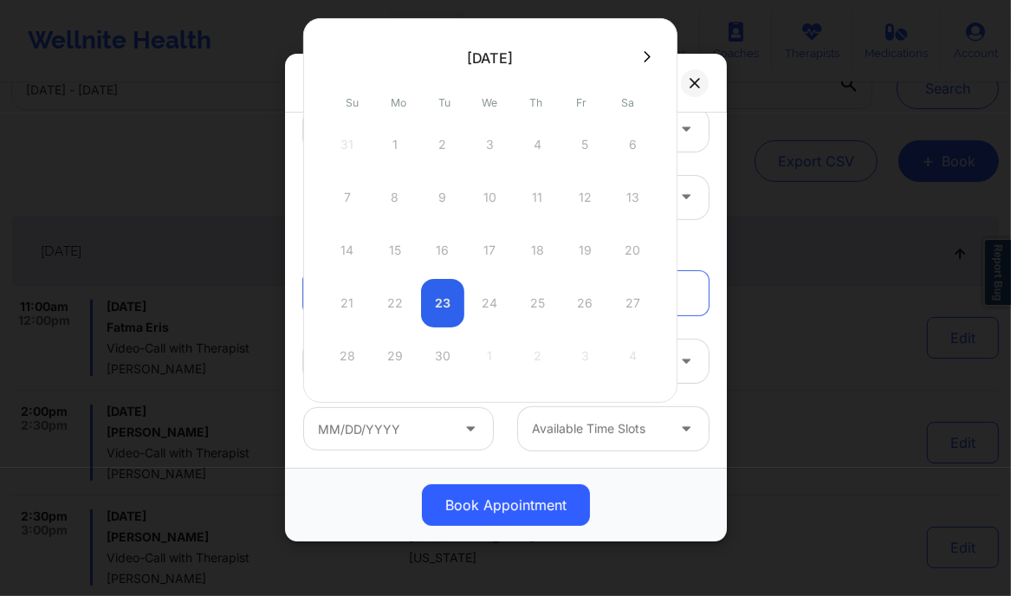
click at [519, 299] on div "21 22 23 24 25 26 27" at bounding box center [490, 303] width 329 height 49
click at [498, 295] on div "21 22 23 24 25 26 27" at bounding box center [490, 303] width 329 height 49
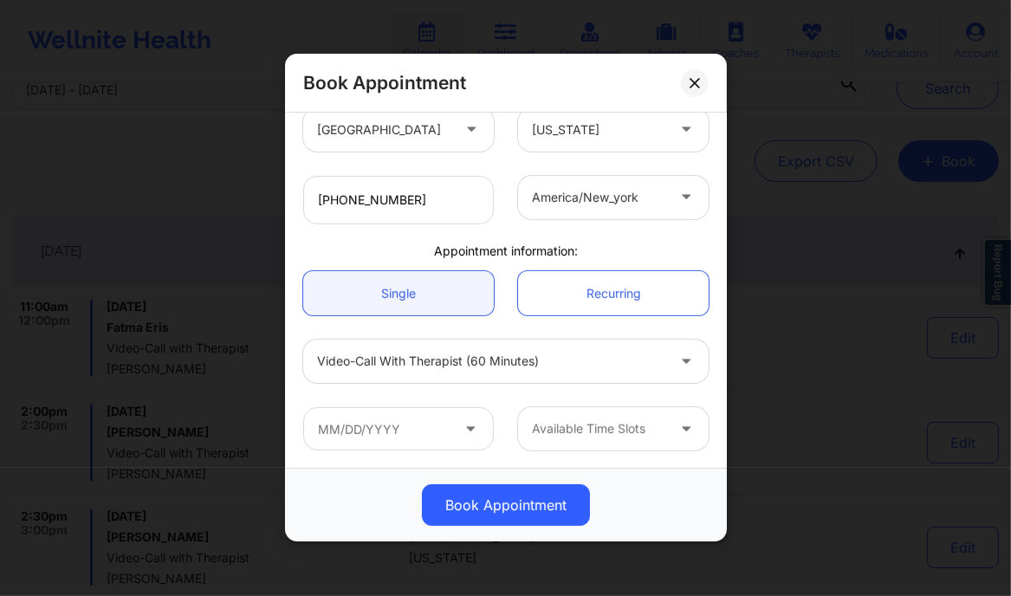
click at [786, 75] on div "Book Appointment [GEOGRAPHIC_DATA] [US_STATE] [PERSON_NAME] Client information:…" at bounding box center [505, 298] width 1011 height 596
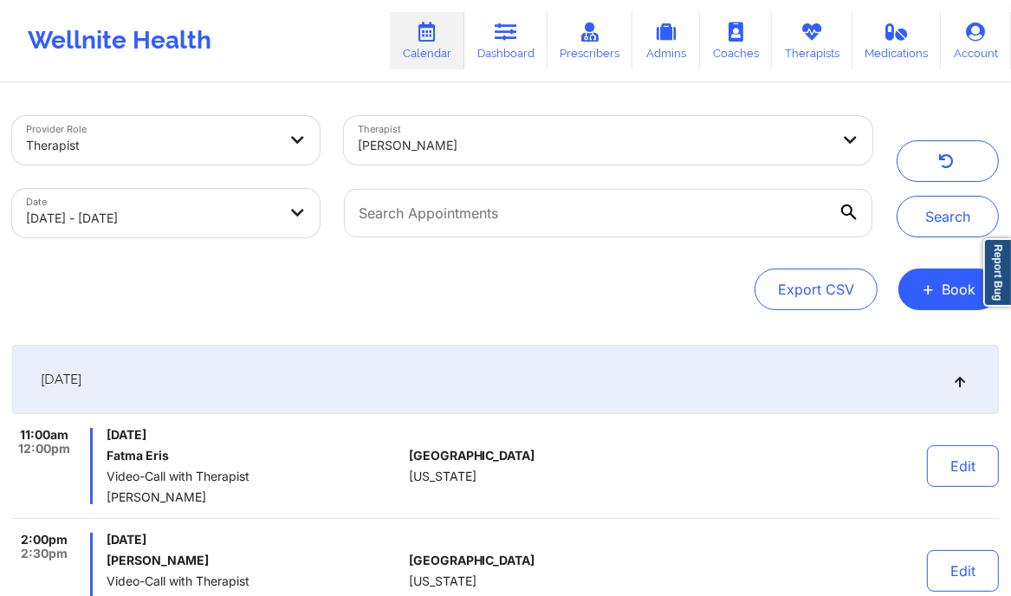
scroll to position [0, 0]
click at [405, 135] on div at bounding box center [594, 145] width 472 height 21
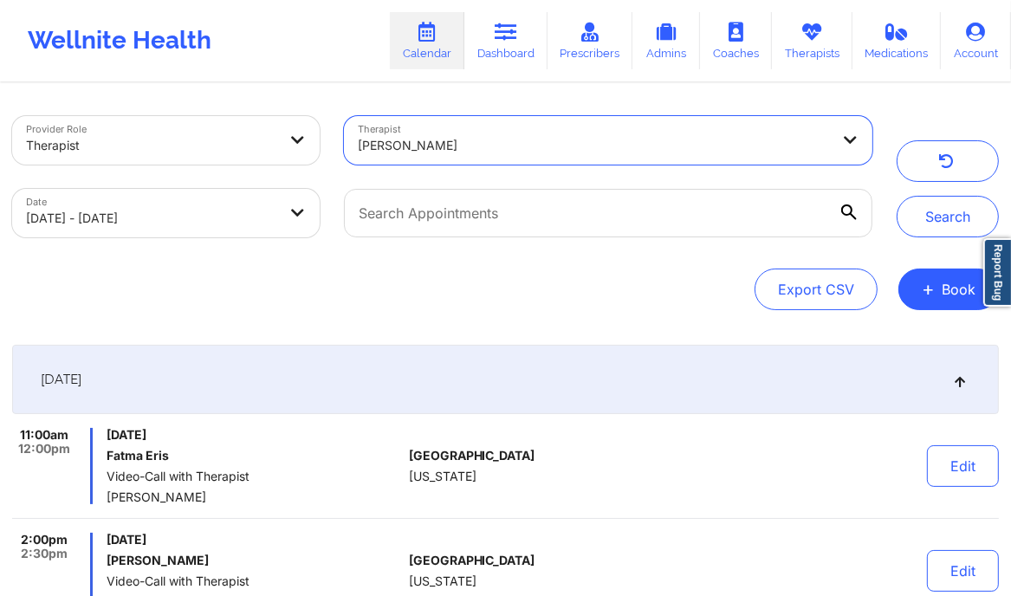
click at [405, 135] on div at bounding box center [594, 145] width 472 height 21
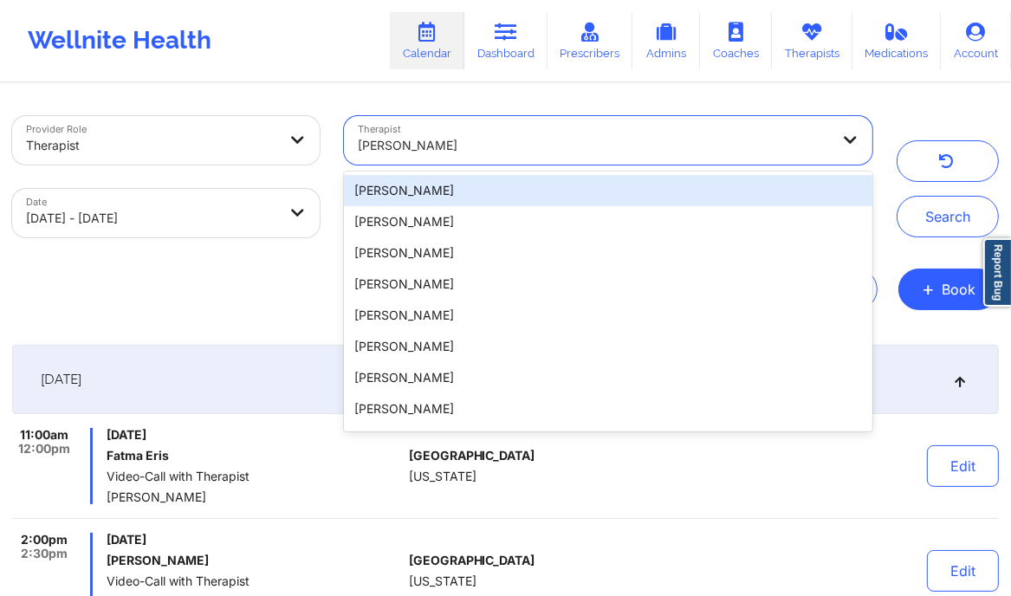
click at [405, 135] on div at bounding box center [594, 145] width 472 height 21
paste input "[URL][DOMAIN_NAME]"
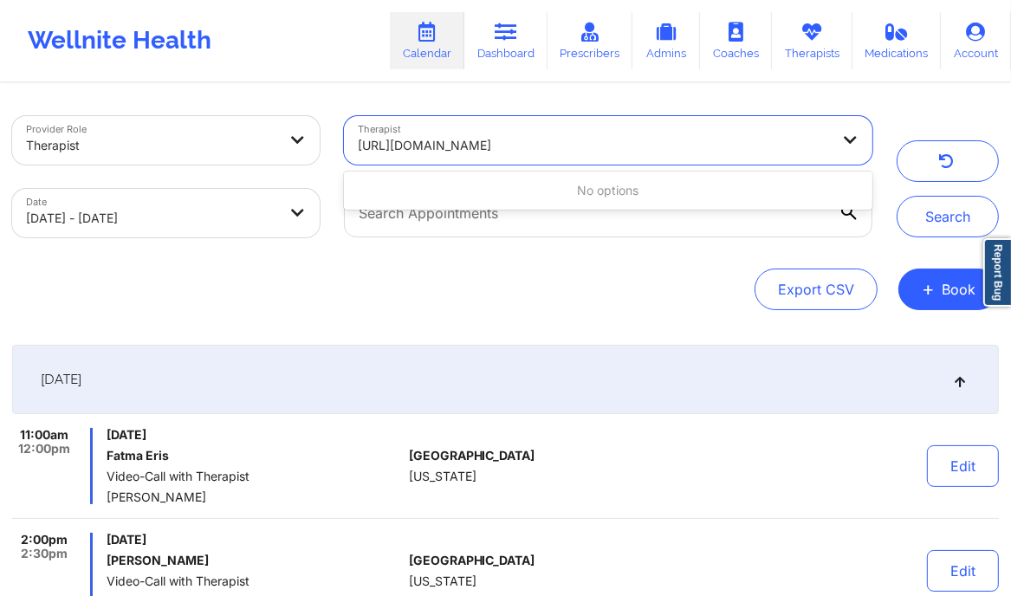
type input "[URL][DOMAIN_NAME]"
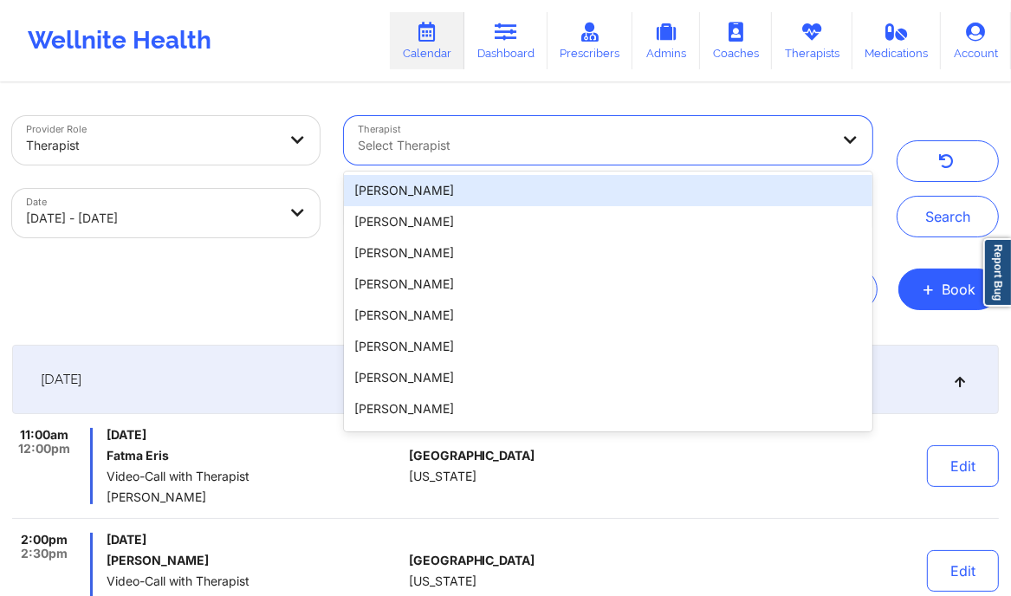
click at [453, 141] on div at bounding box center [594, 145] width 472 height 21
paste input "[PERSON_NAME]"
type input "[PERSON_NAME]"
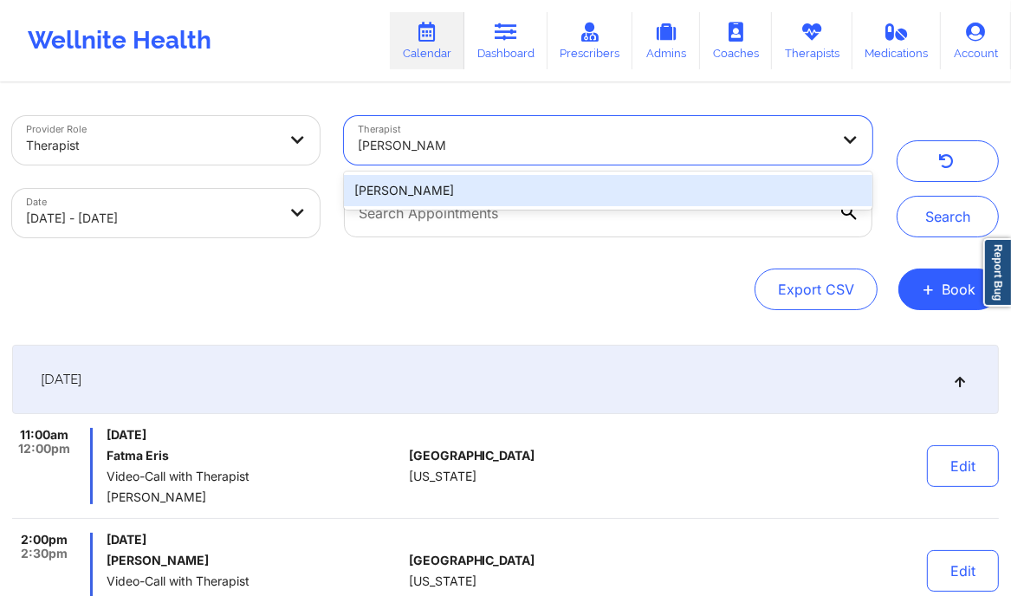
click at [432, 190] on div "[PERSON_NAME]" at bounding box center [608, 190] width 528 height 31
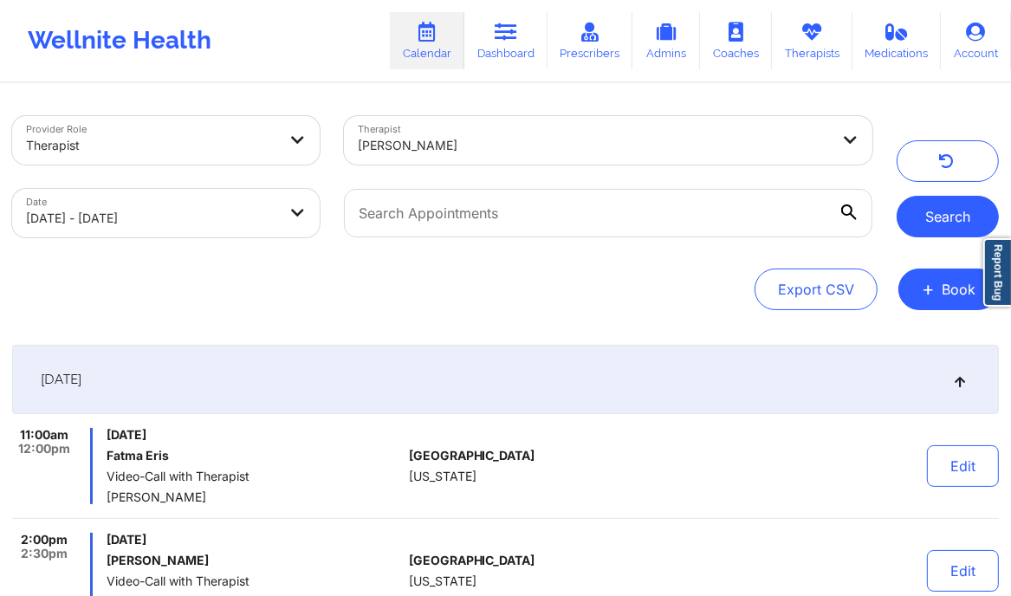
click at [925, 213] on button "Search" at bounding box center [948, 217] width 102 height 42
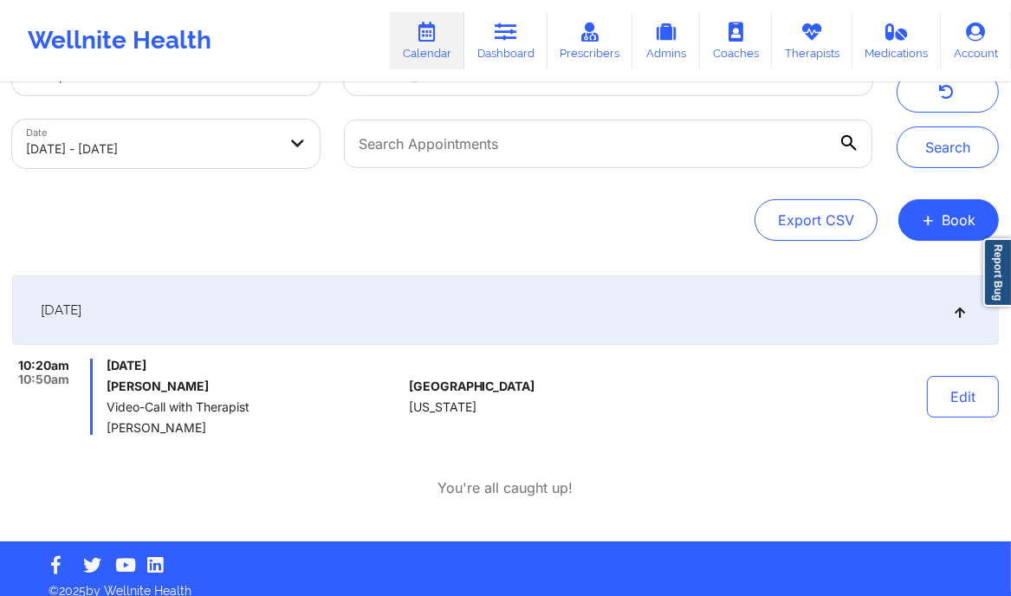
scroll to position [85, 0]
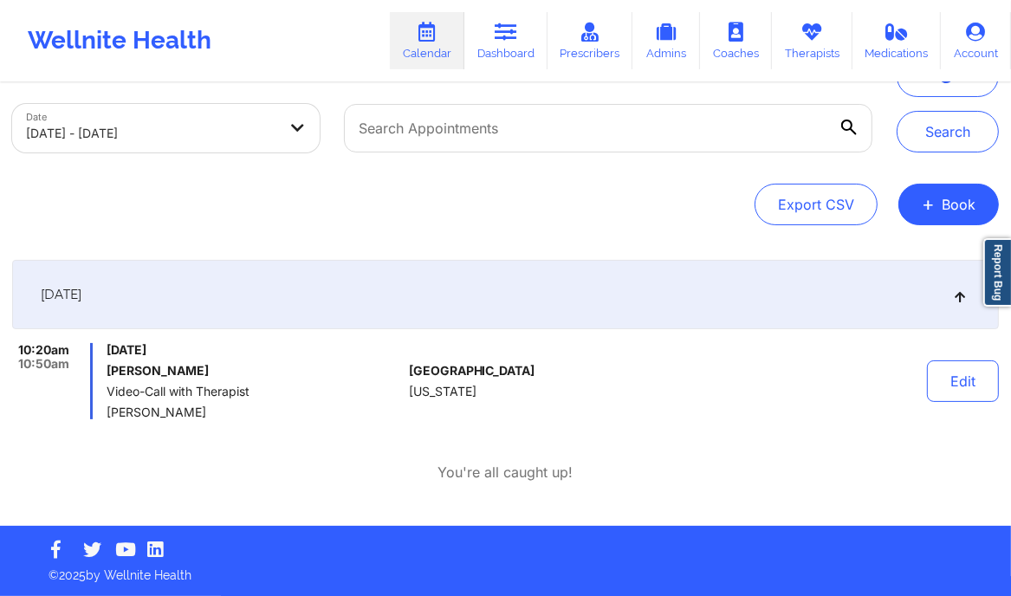
drag, startPoint x: 260, startPoint y: 369, endPoint x: 104, endPoint y: 366, distance: 156.0
click at [104, 366] on div "10:20am 10:50am [DATE] [PERSON_NAME] Video-Call with Therapist [PERSON_NAME]" at bounding box center [207, 381] width 390 height 76
copy h6 "[PERSON_NAME]"
click at [517, 24] on icon at bounding box center [506, 32] width 23 height 19
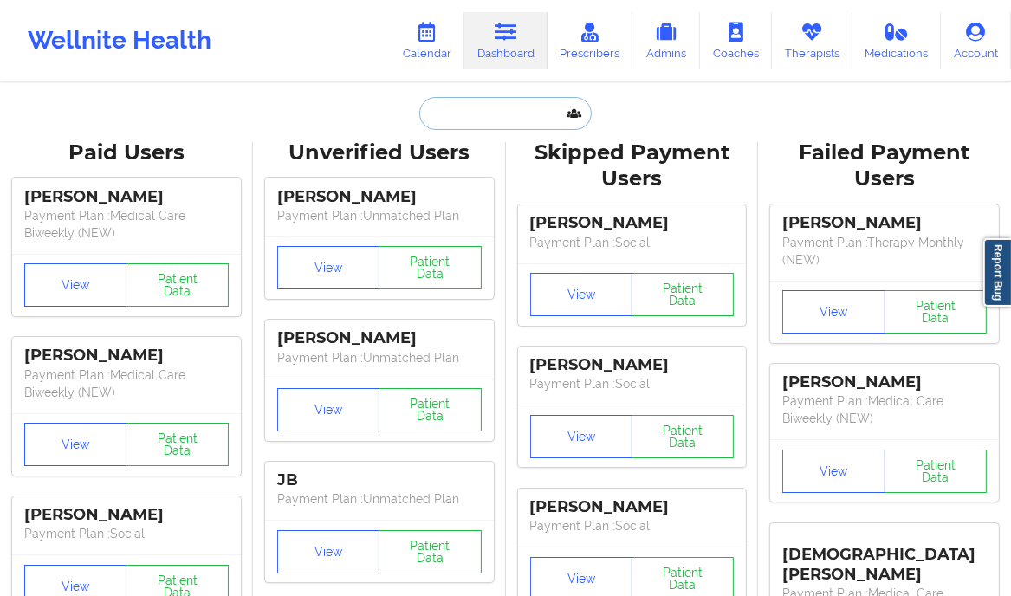
click at [467, 104] on input "text" at bounding box center [505, 113] width 172 height 33
paste input "[PERSON_NAME]"
type input "[PERSON_NAME]"
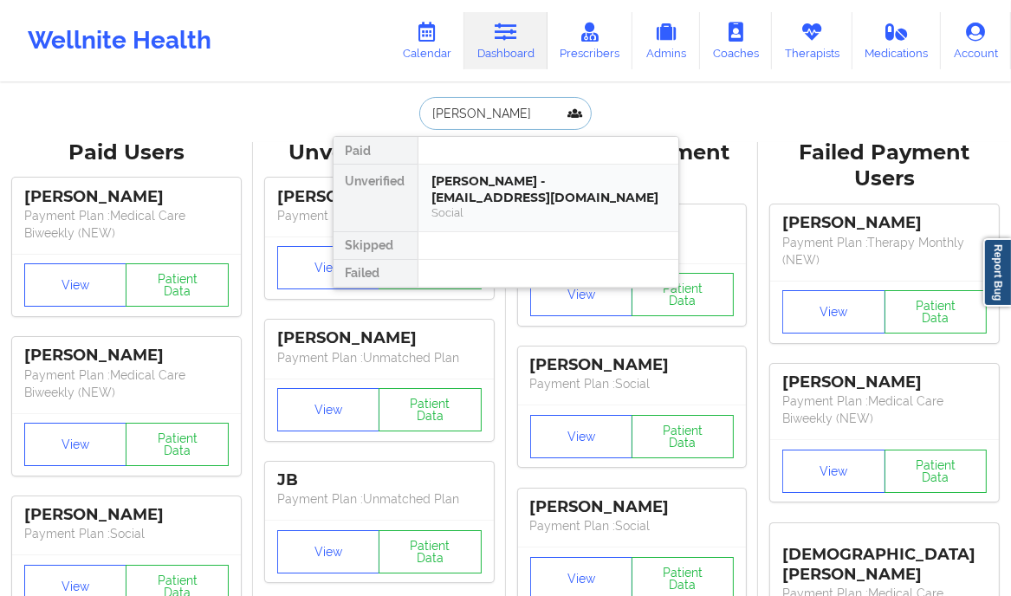
click at [613, 195] on div "[PERSON_NAME] - [EMAIL_ADDRESS][DOMAIN_NAME]" at bounding box center [548, 189] width 232 height 32
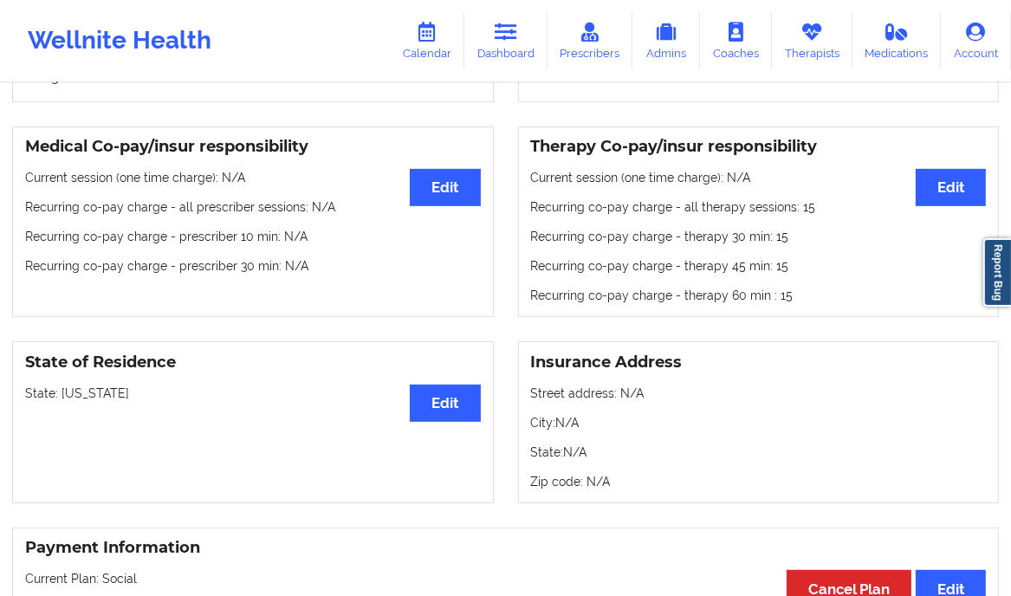
scroll to position [485, 0]
